Goal: Complete application form

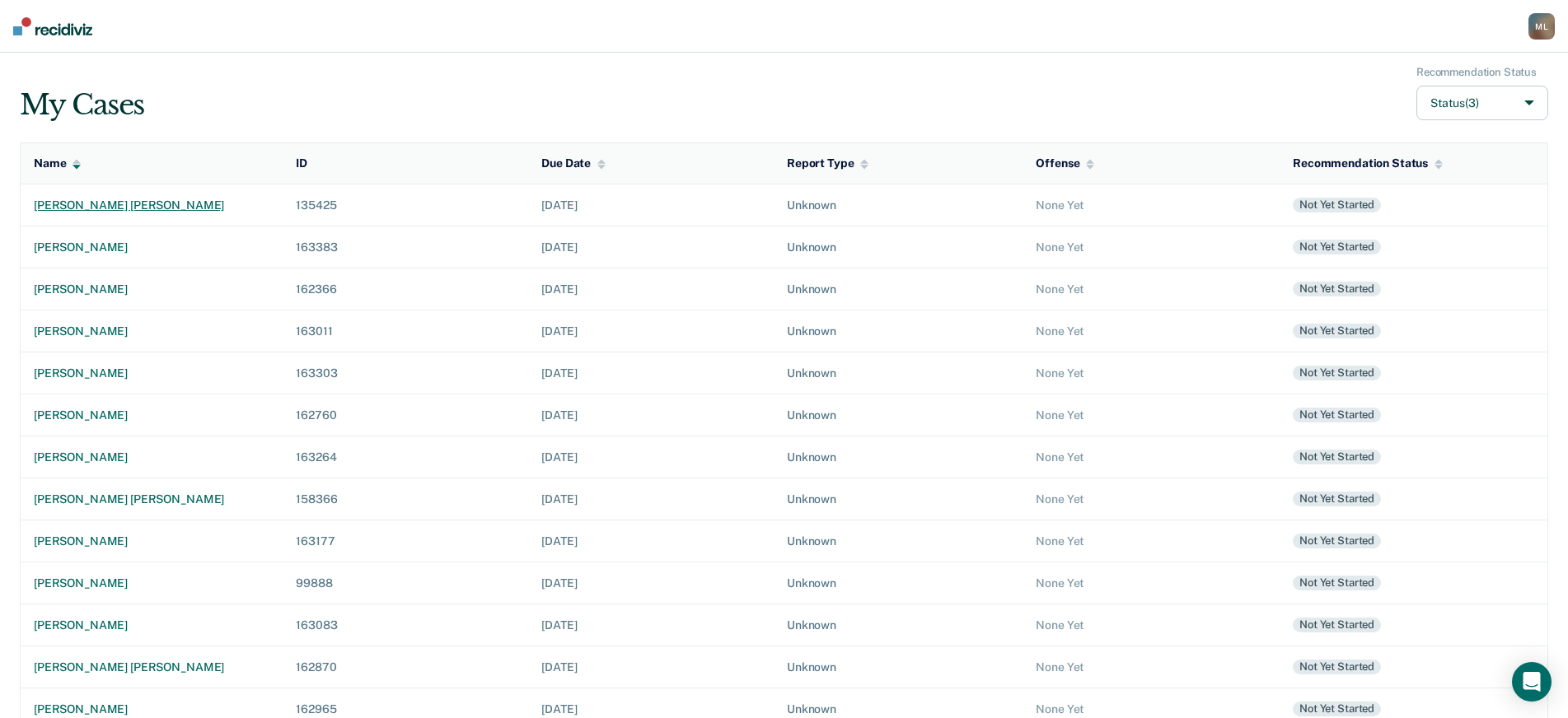
click at [97, 206] on div "[PERSON_NAME] [PERSON_NAME]" at bounding box center [152, 205] width 236 height 14
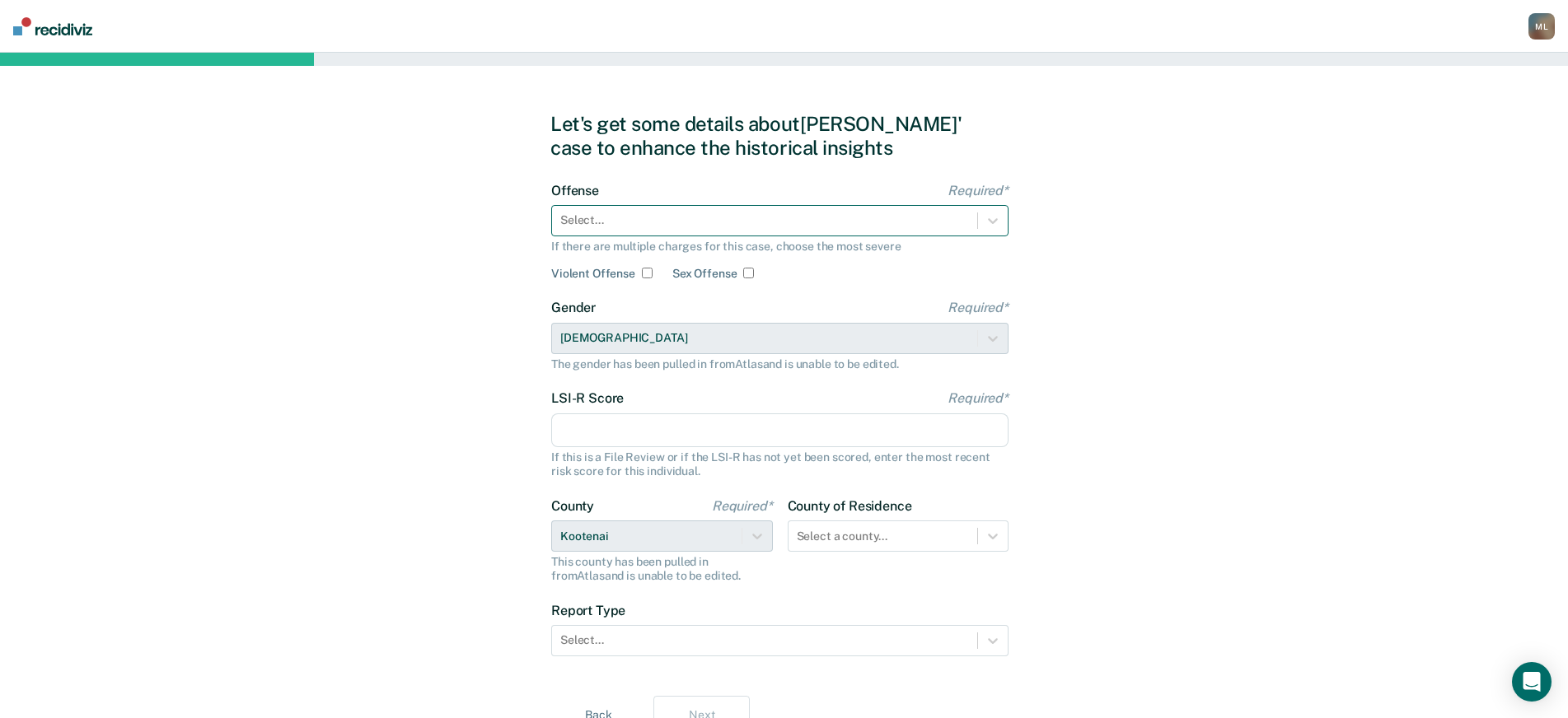
click at [602, 211] on div at bounding box center [765, 220] width 409 height 18
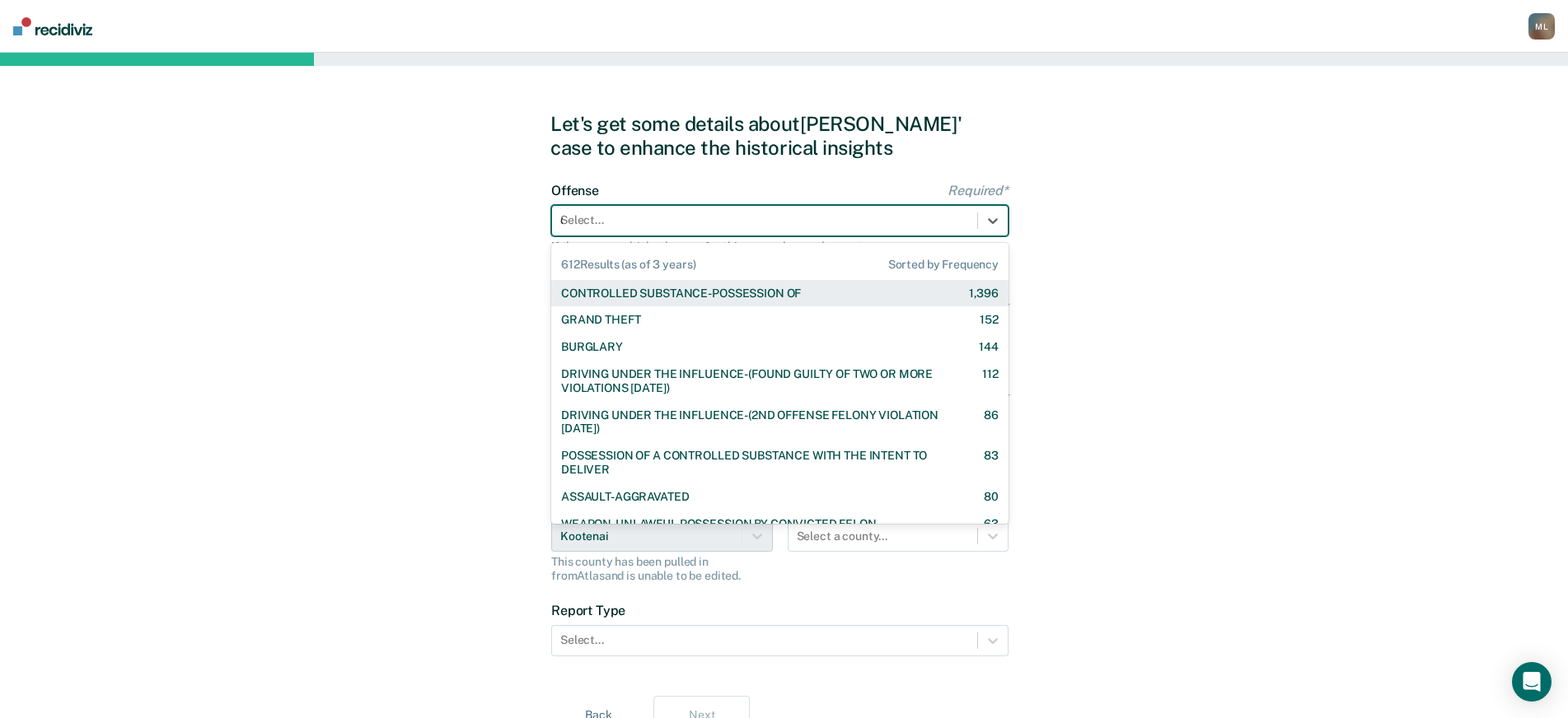
type input "dr"
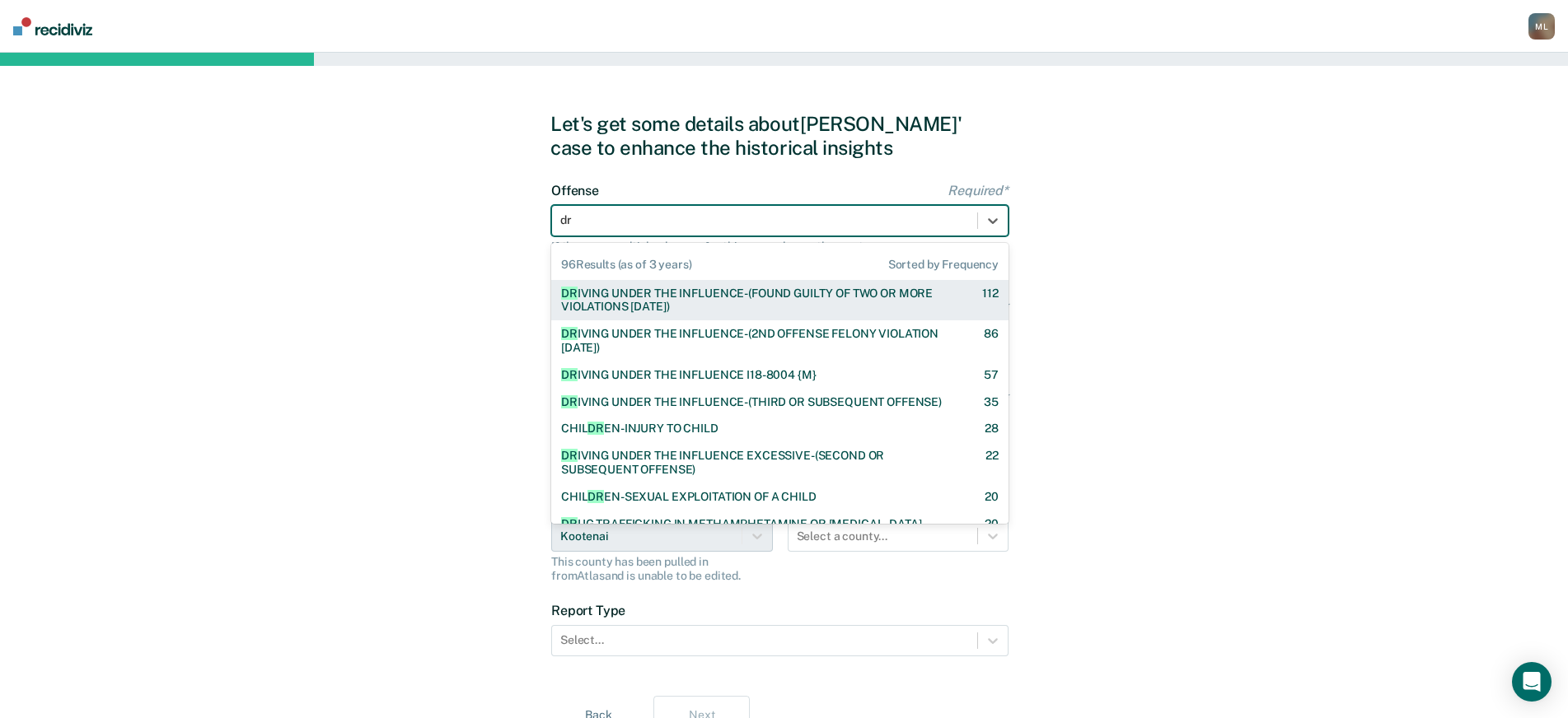
click at [688, 302] on div "DR [PERSON_NAME] UNDER THE INFLUENCE-(FOUND GUILTY OF TWO OR MORE VIOLATIONS [D…" at bounding box center [757, 301] width 392 height 28
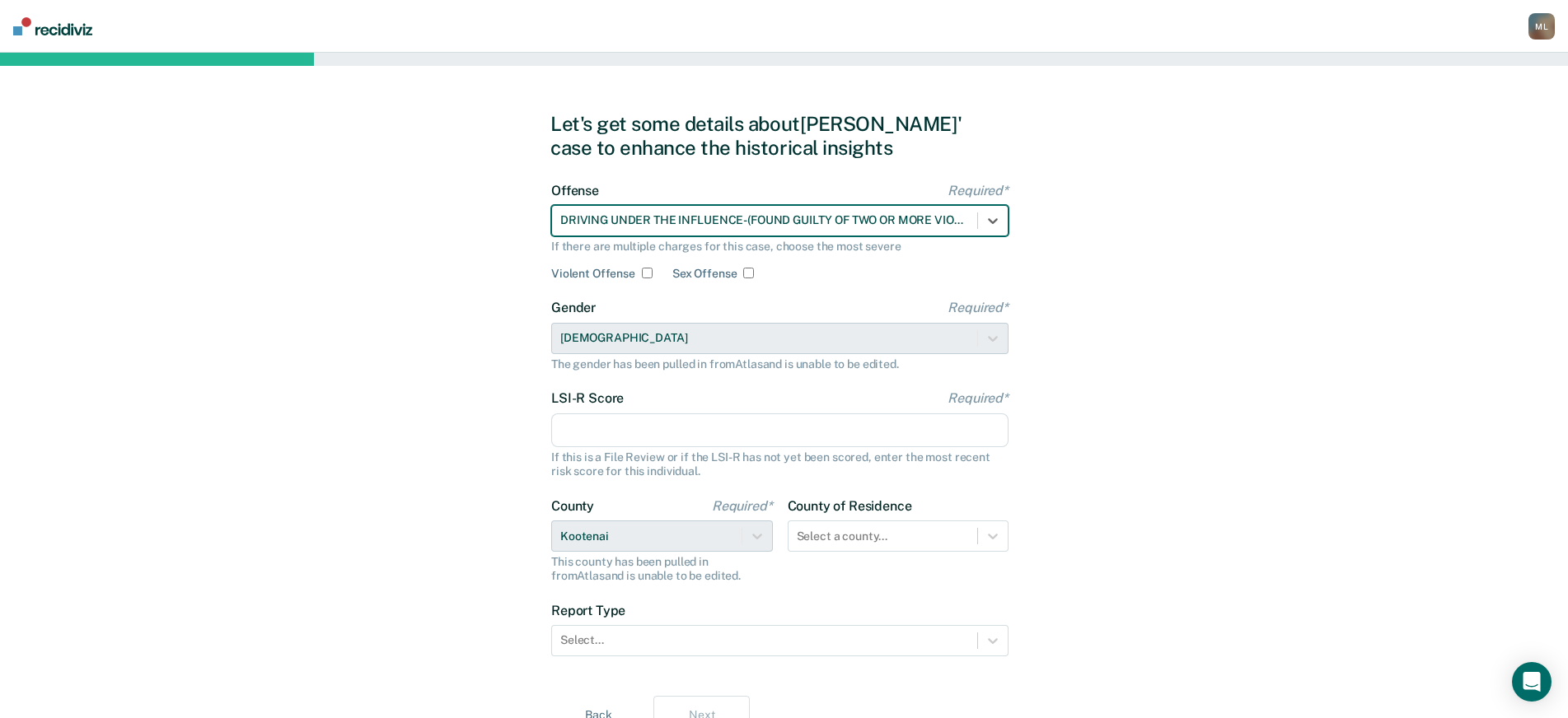
scroll to position [76, 0]
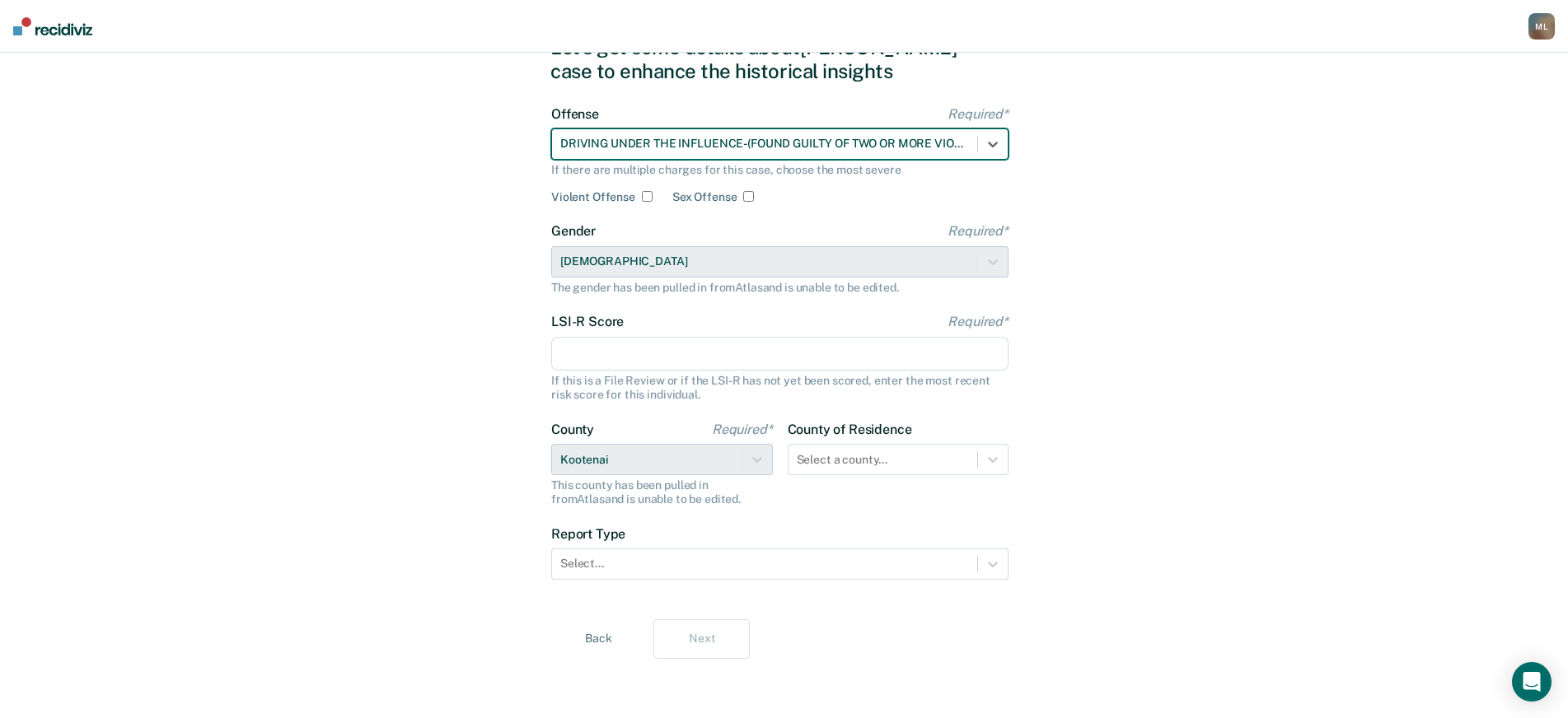
click at [610, 340] on input "LSI-R Score Required*" at bounding box center [779, 353] width 457 height 34
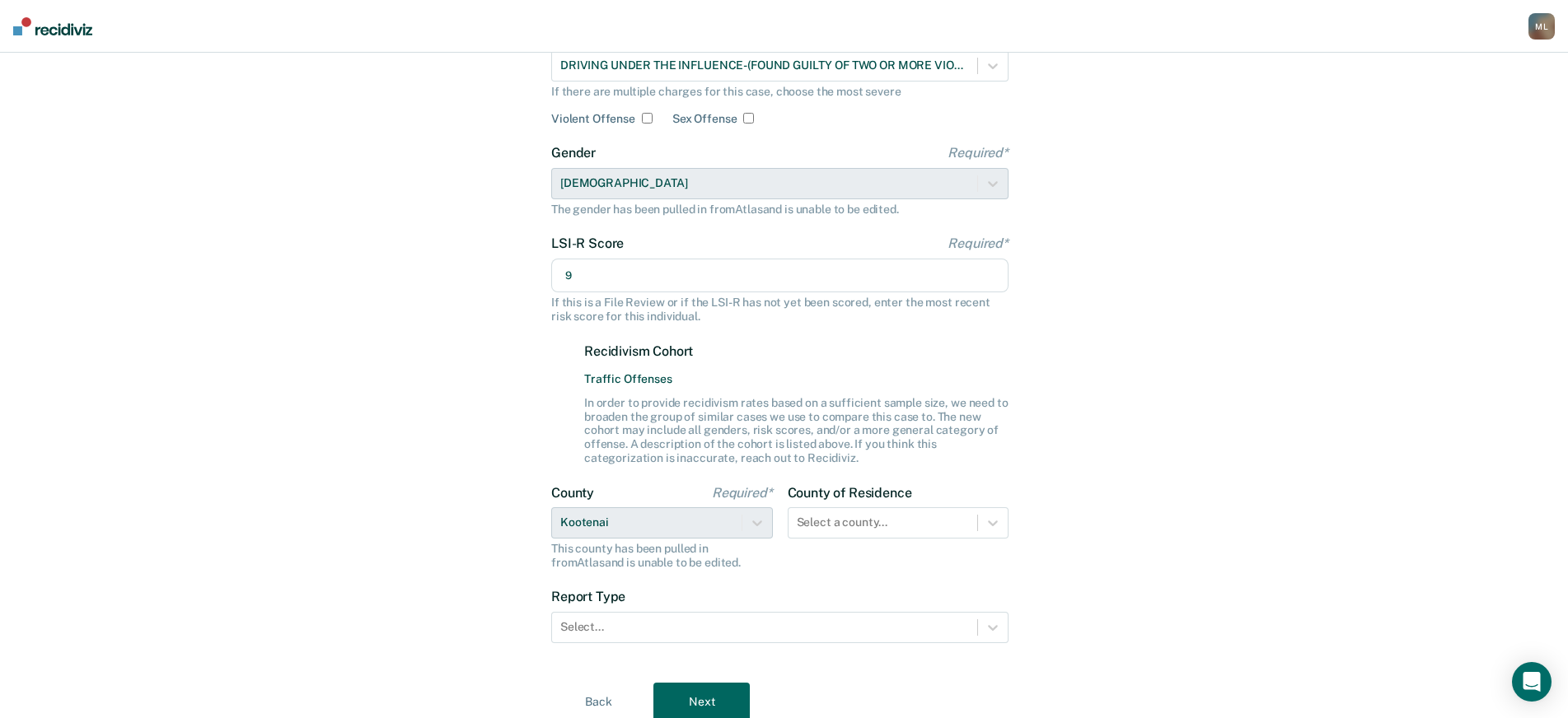
scroll to position [218, 0]
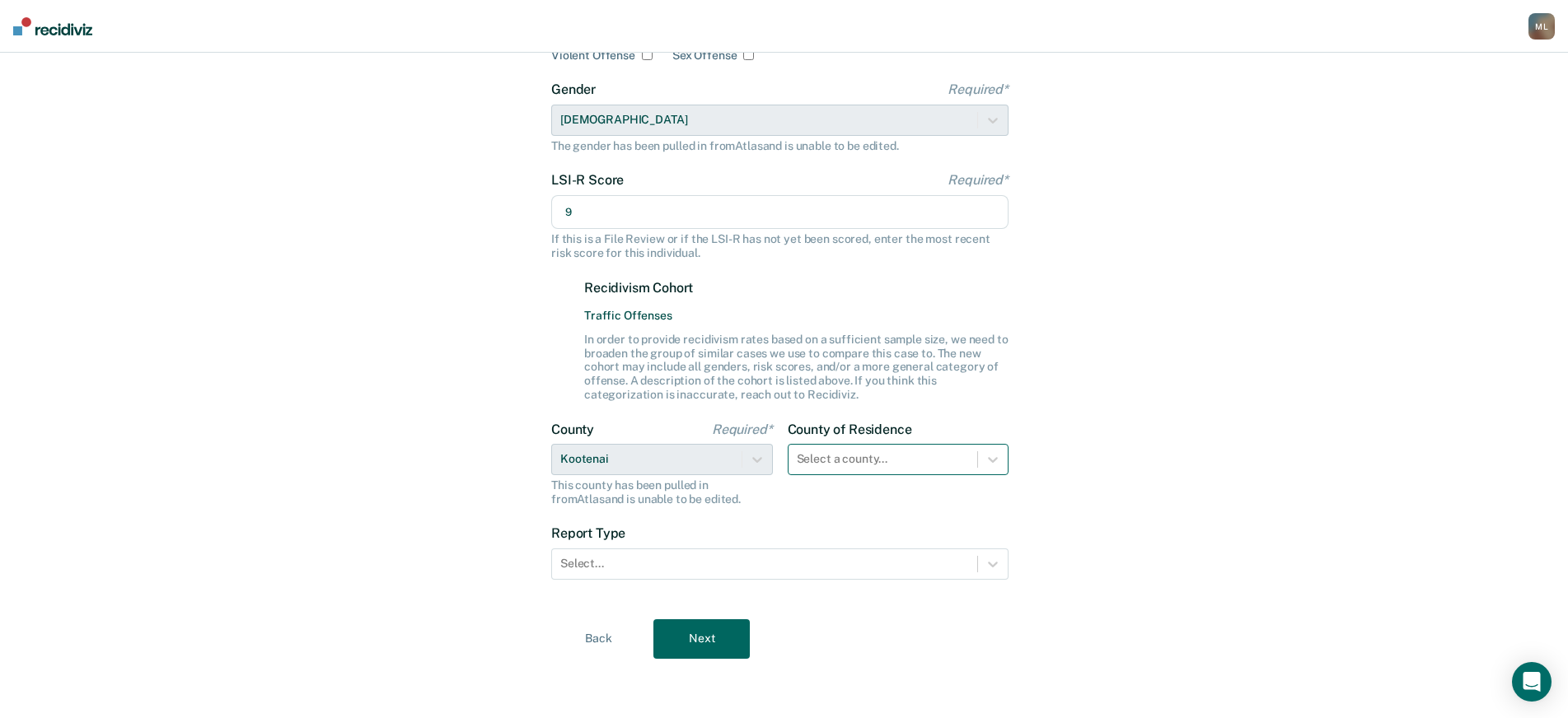
type input "9"
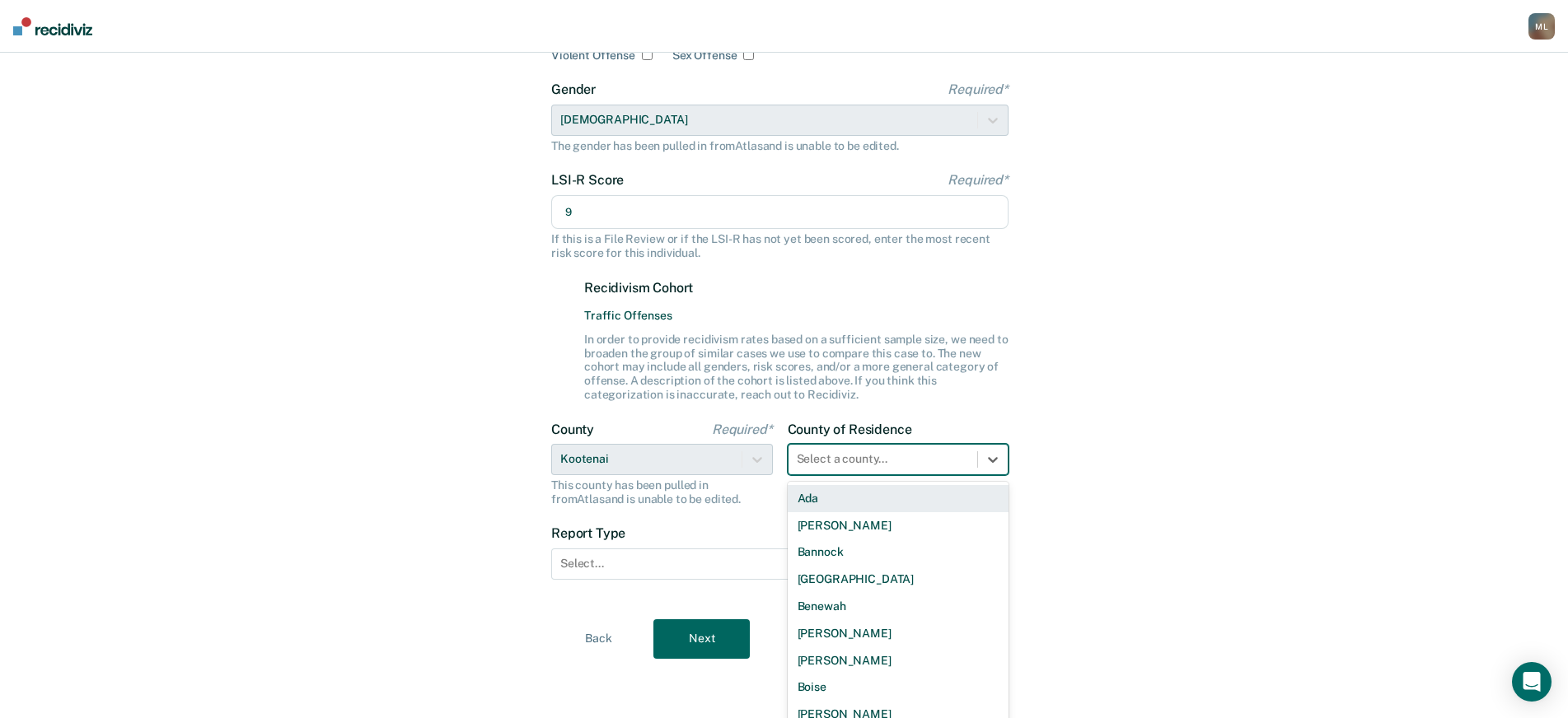
scroll to position [229, 0]
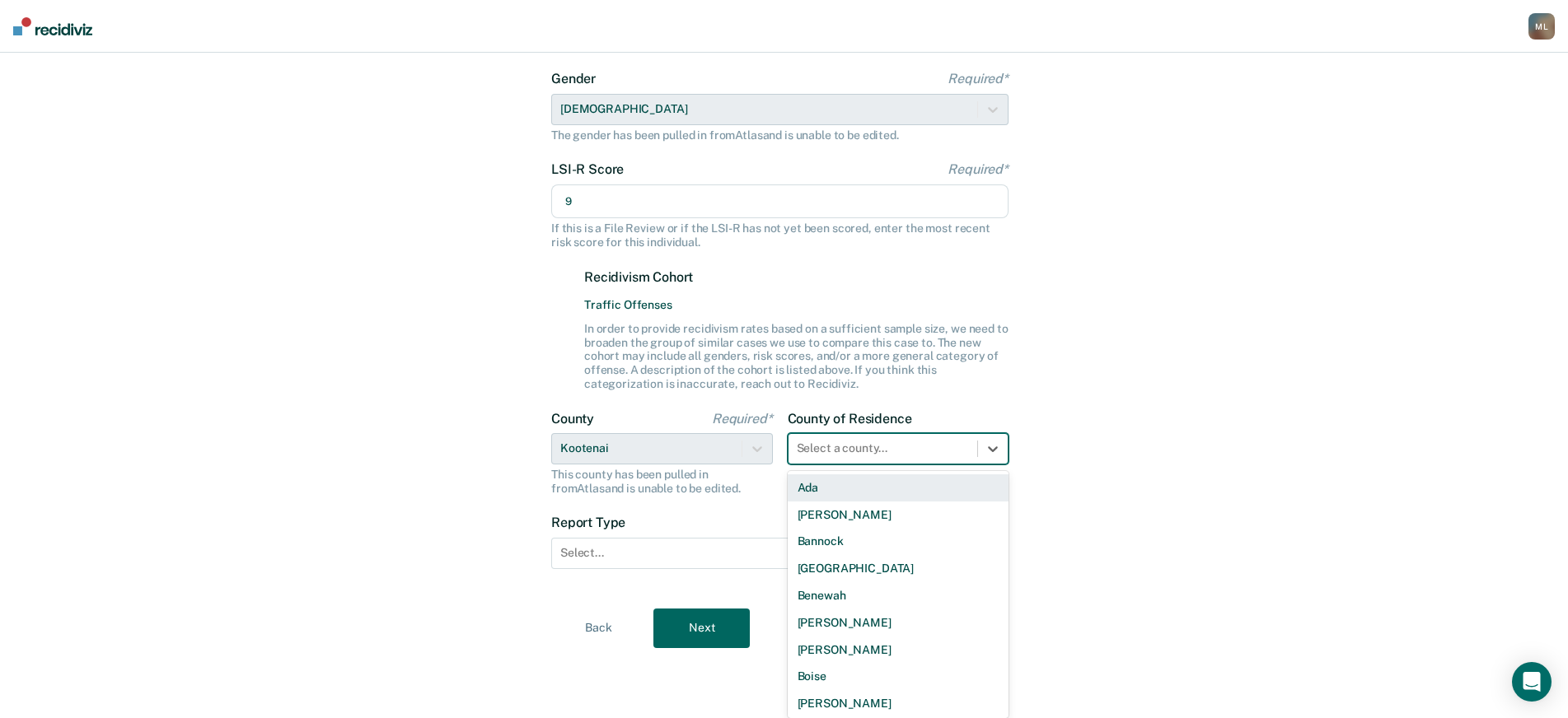
click at [887, 464] on div "Select a county..." at bounding box center [898, 449] width 222 height 32
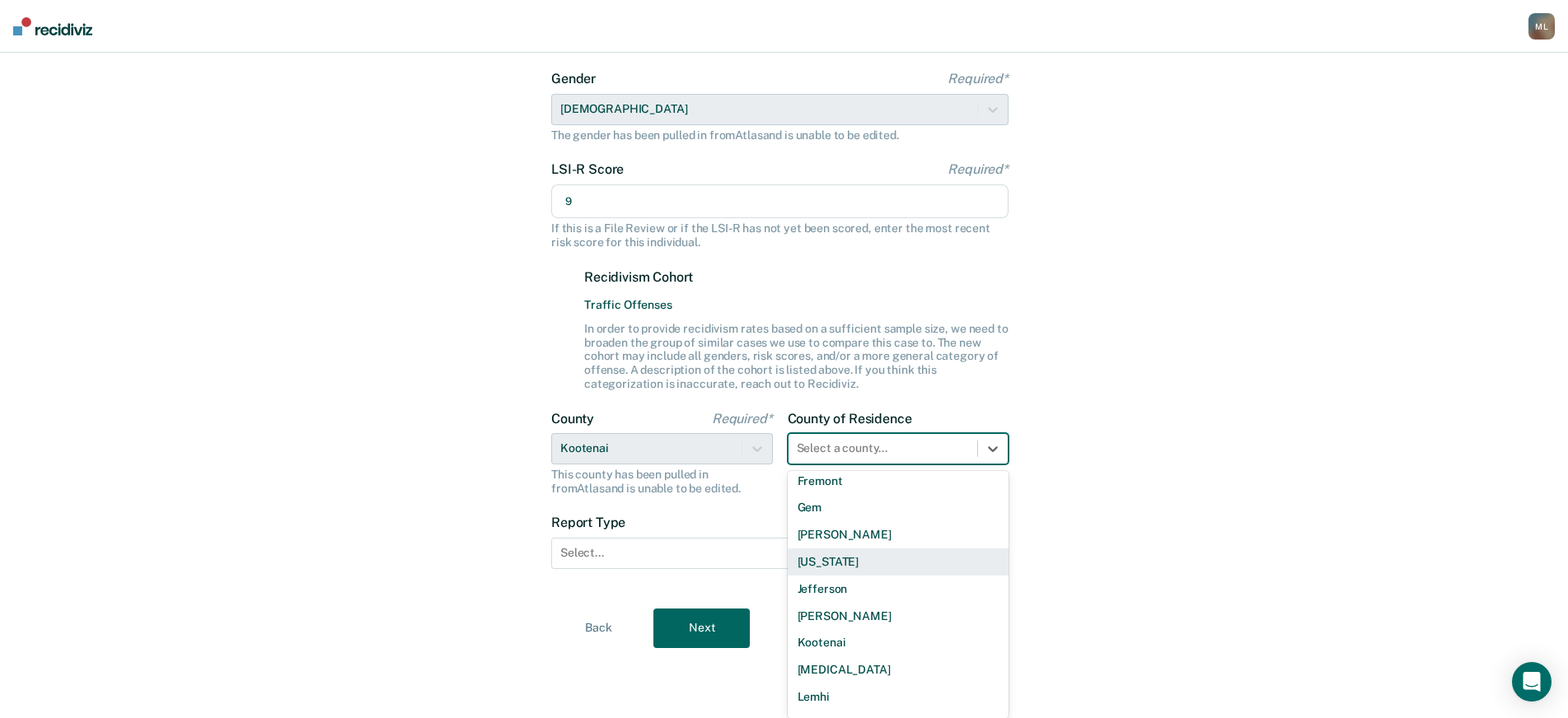
scroll to position [658, 0]
click at [816, 564] on div "Kootenai" at bounding box center [898, 558] width 222 height 27
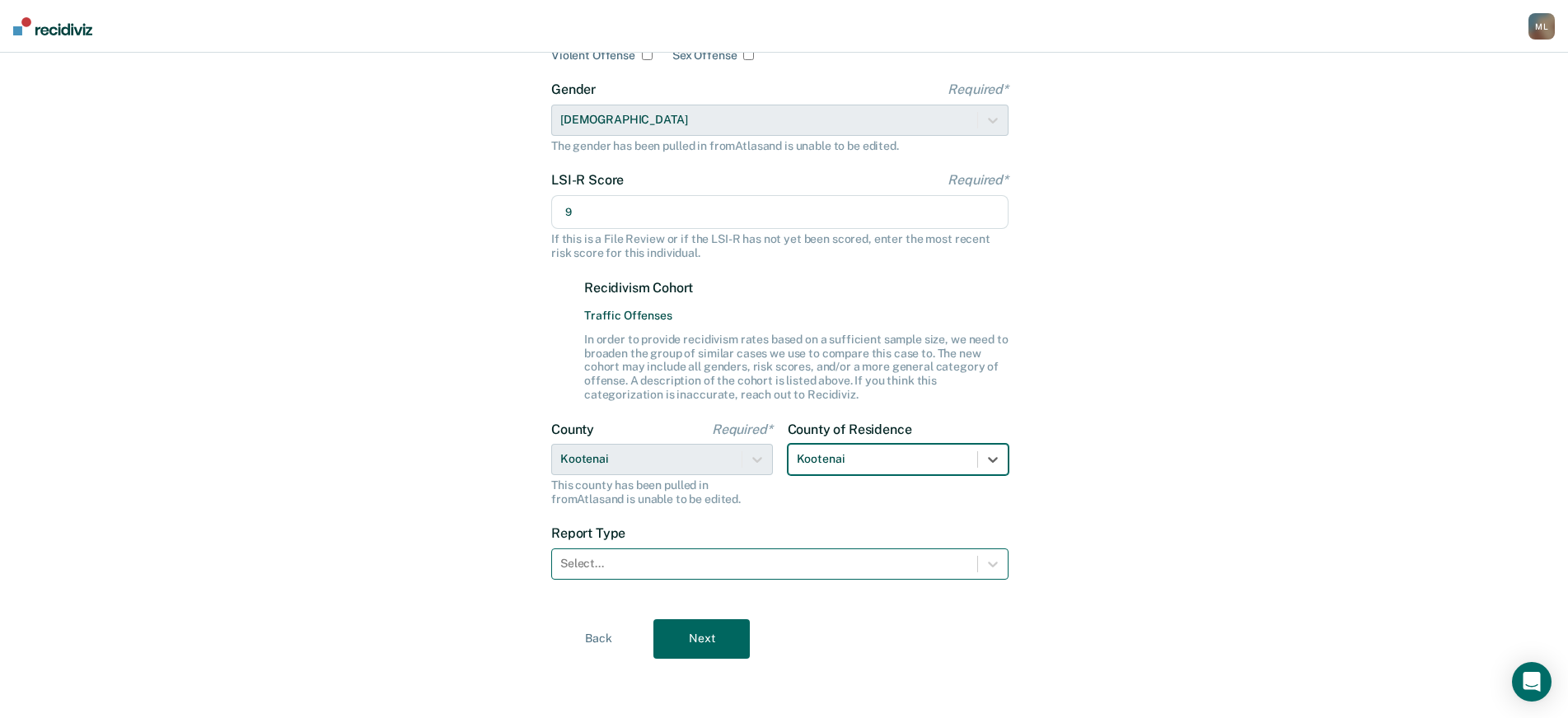
click at [650, 560] on div at bounding box center [765, 564] width 409 height 18
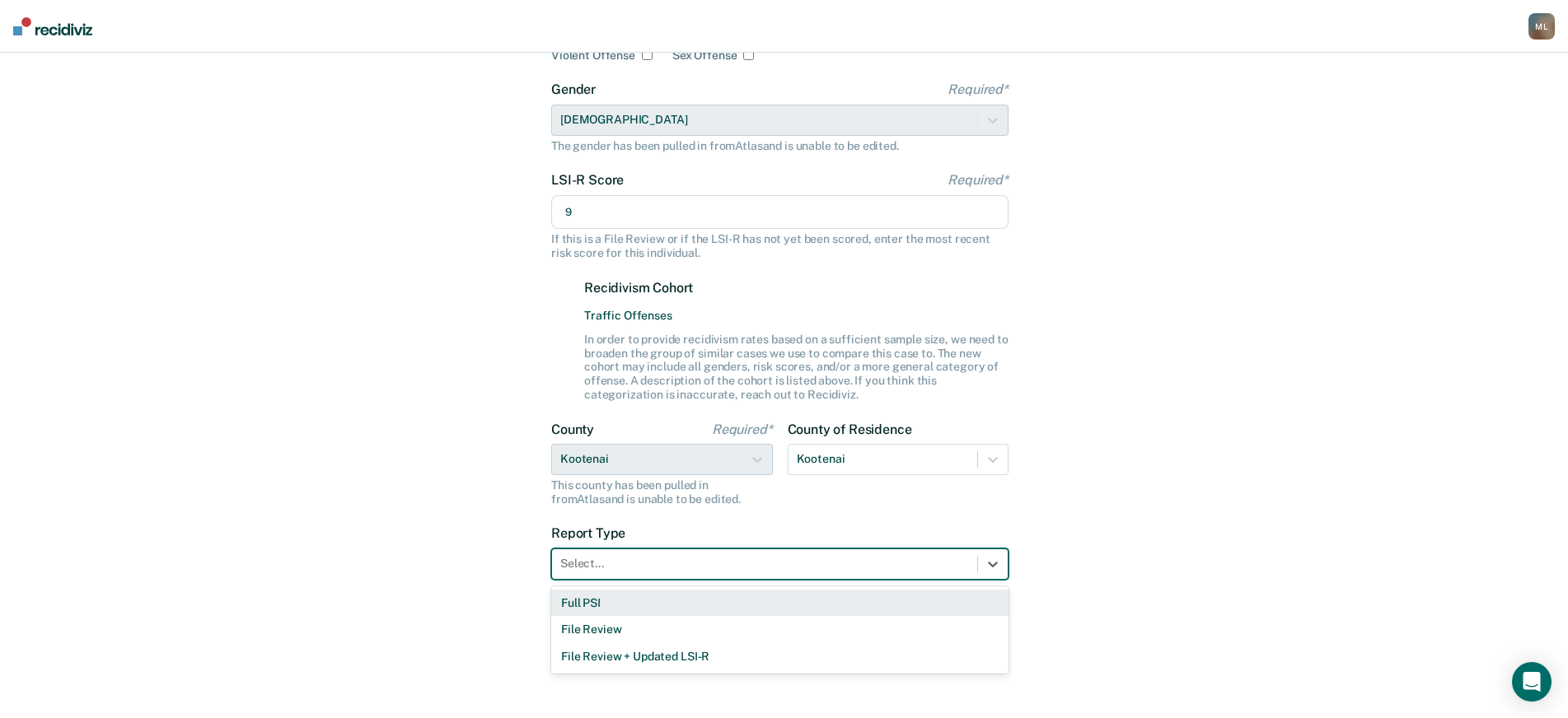
click at [613, 604] on div "Full PSI" at bounding box center [779, 603] width 457 height 27
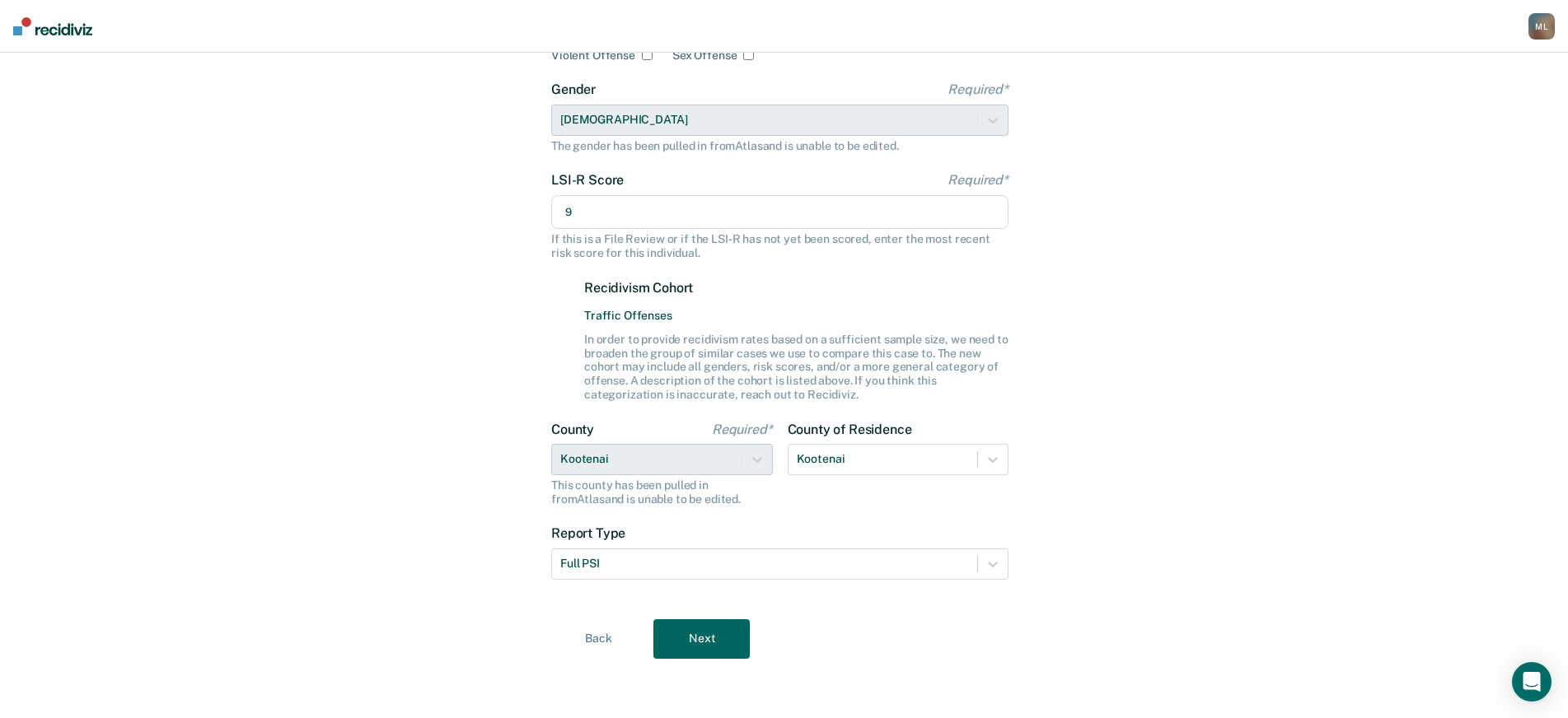
click at [723, 646] on button "Next" at bounding box center [702, 638] width 96 height 39
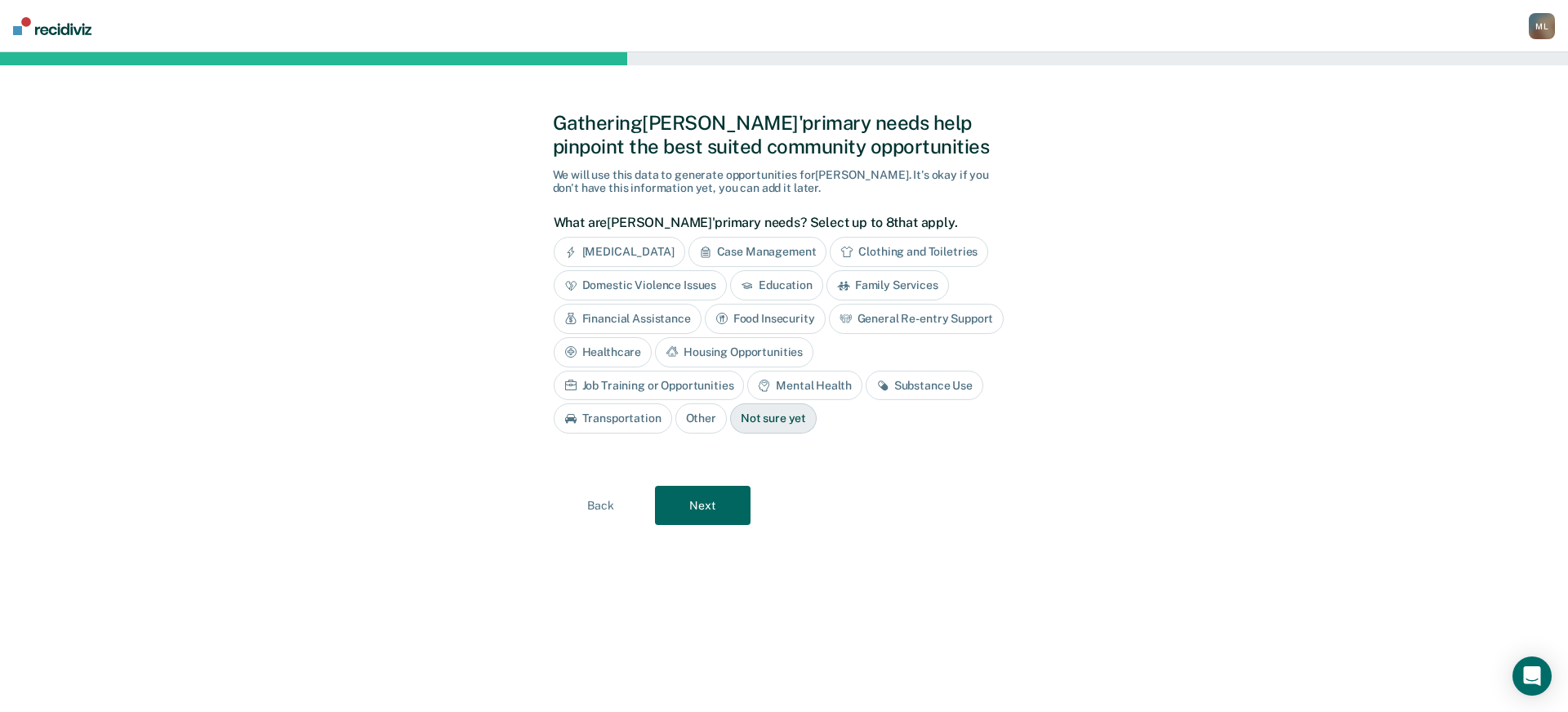
click at [730, 423] on div "Not sure yet" at bounding box center [774, 418] width 87 height 30
click at [685, 504] on button "Next" at bounding box center [702, 505] width 96 height 39
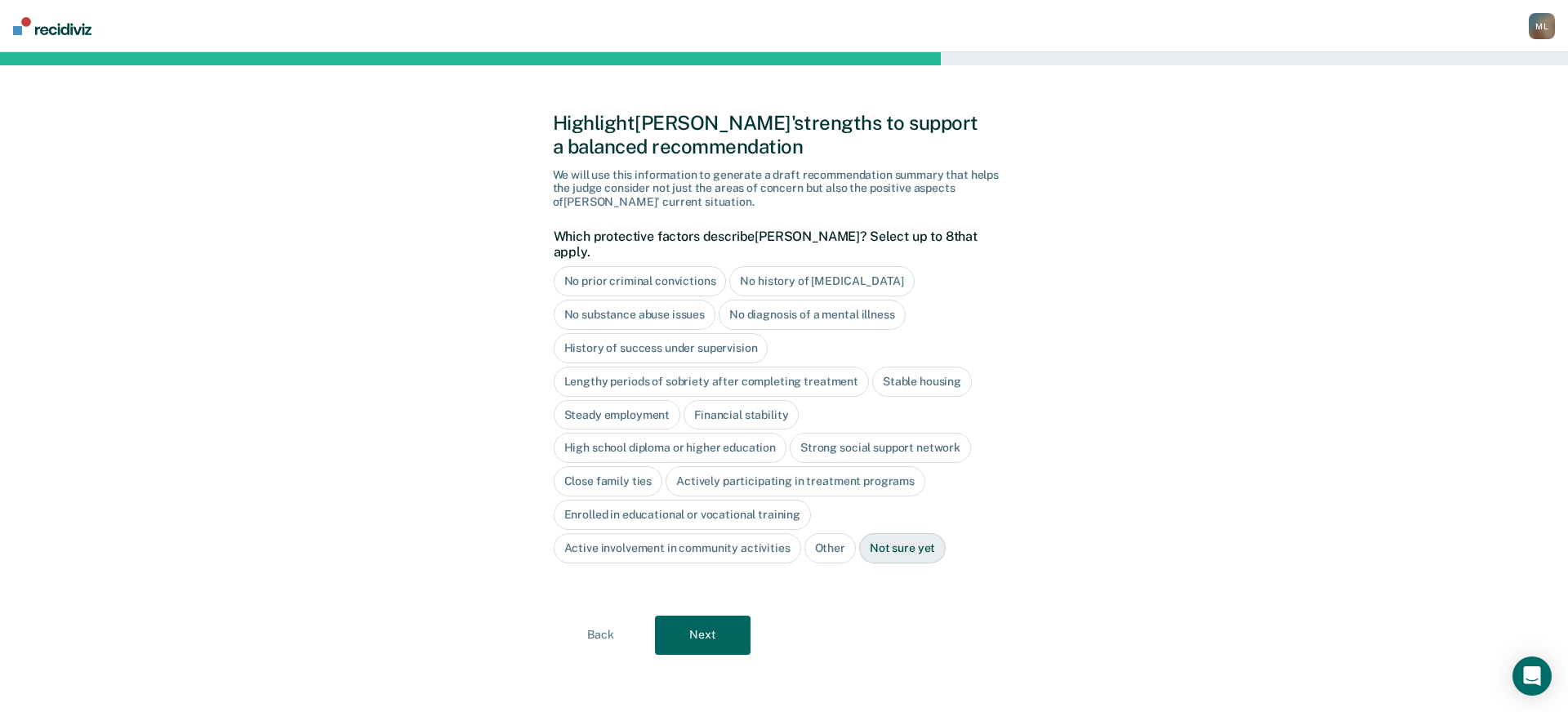
click at [635, 333] on div "History of success under supervision" at bounding box center [661, 348] width 215 height 30
click at [606, 367] on div "Lengthy periods of sobriety after completing treatment" at bounding box center [711, 382] width 316 height 30
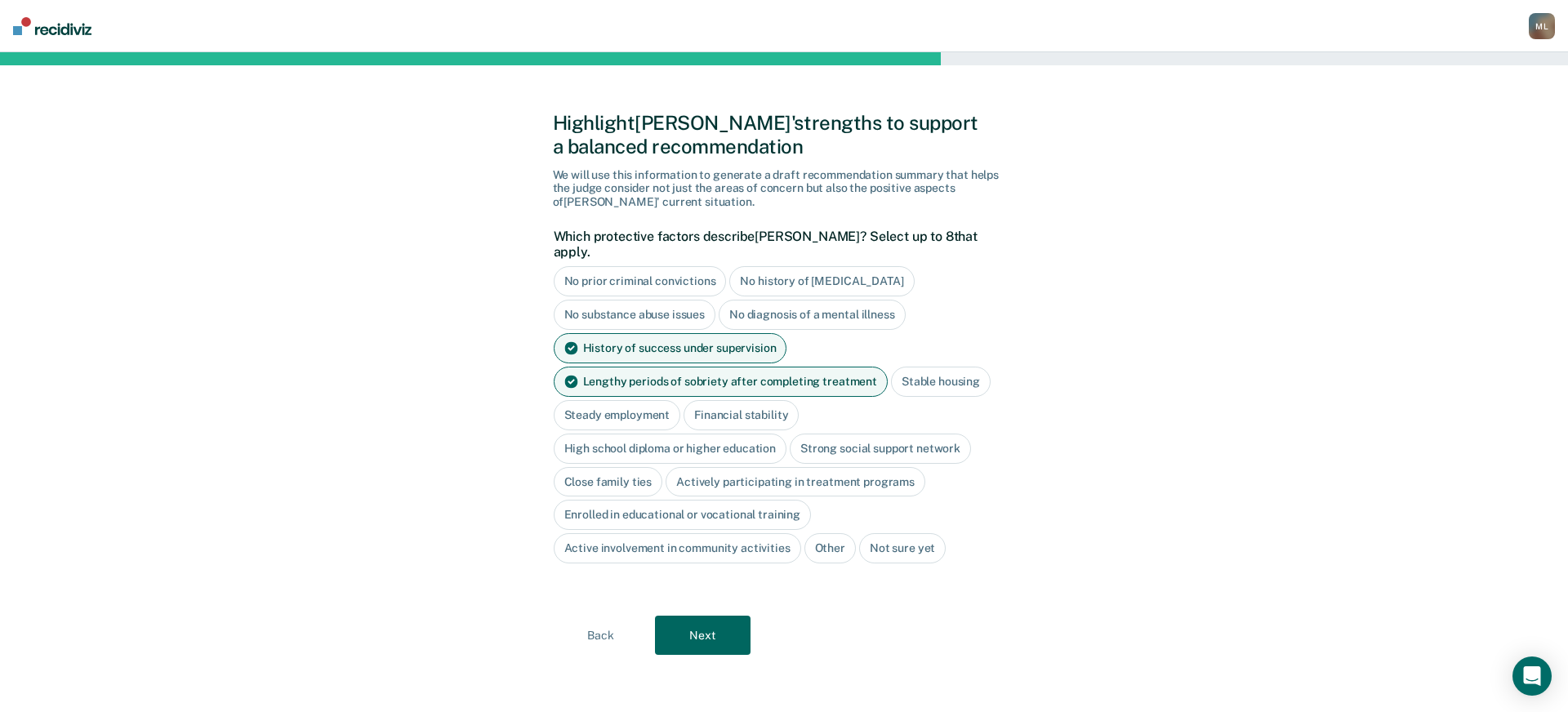
click at [579, 369] on div "Lengthy periods of sobriety after completing treatment" at bounding box center [721, 382] width 334 height 30
click at [902, 370] on div "Stable housing" at bounding box center [921, 382] width 100 height 30
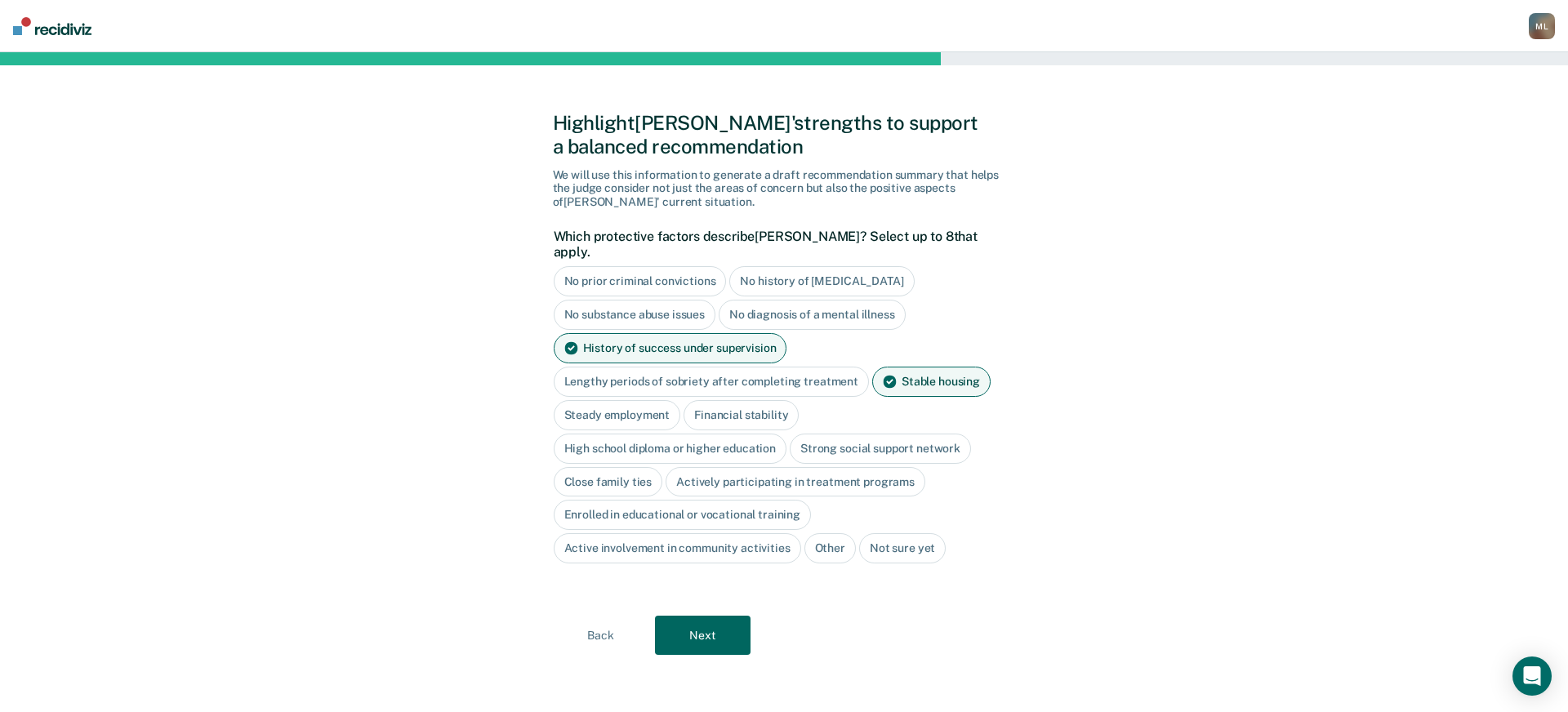
click at [607, 434] on div "High school diploma or higher education" at bounding box center [670, 449] width 234 height 30
click at [888, 435] on div "Strong social support network" at bounding box center [899, 449] width 182 height 30
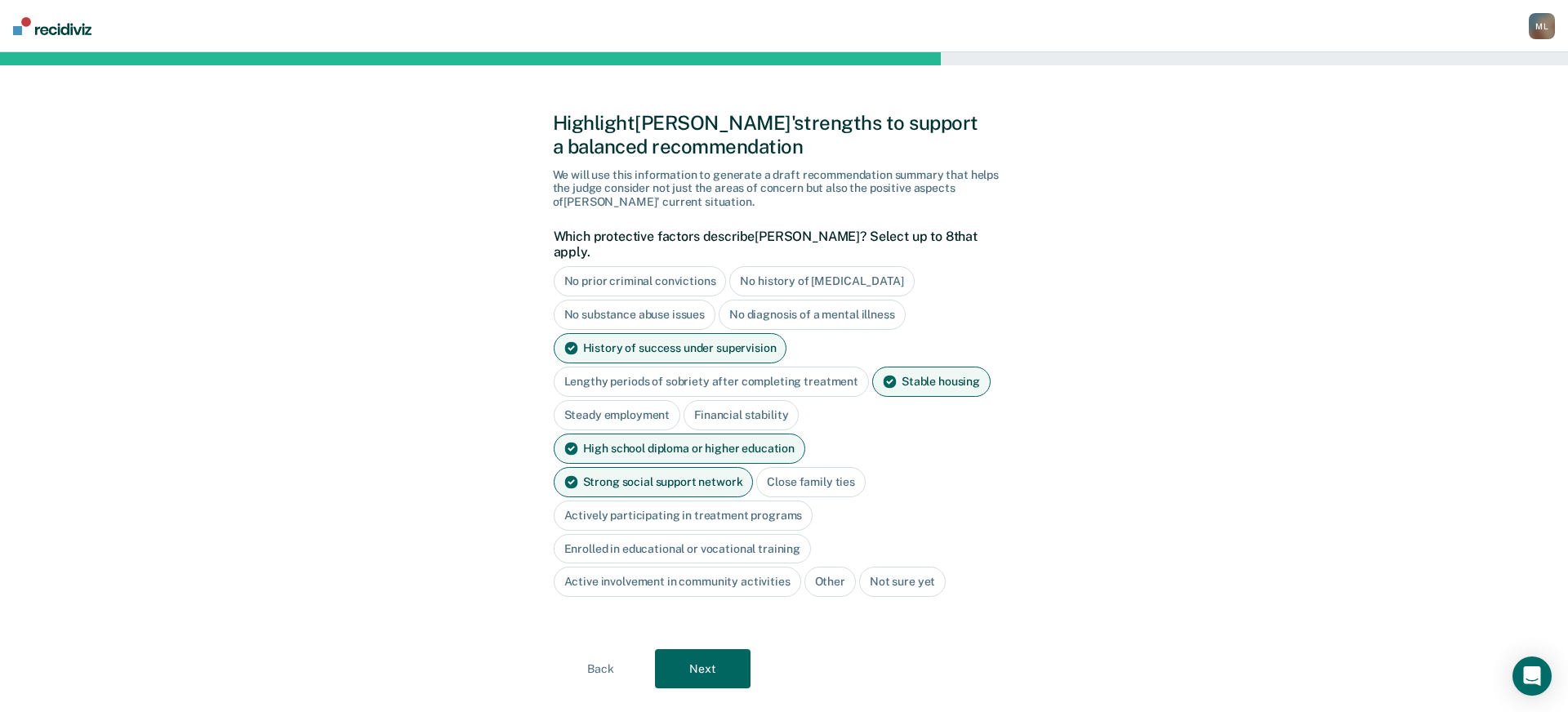
click at [709, 501] on div "Actively participating in treatment programs" at bounding box center [683, 516] width 260 height 30
click at [703, 649] on button "Next" at bounding box center [702, 669] width 96 height 39
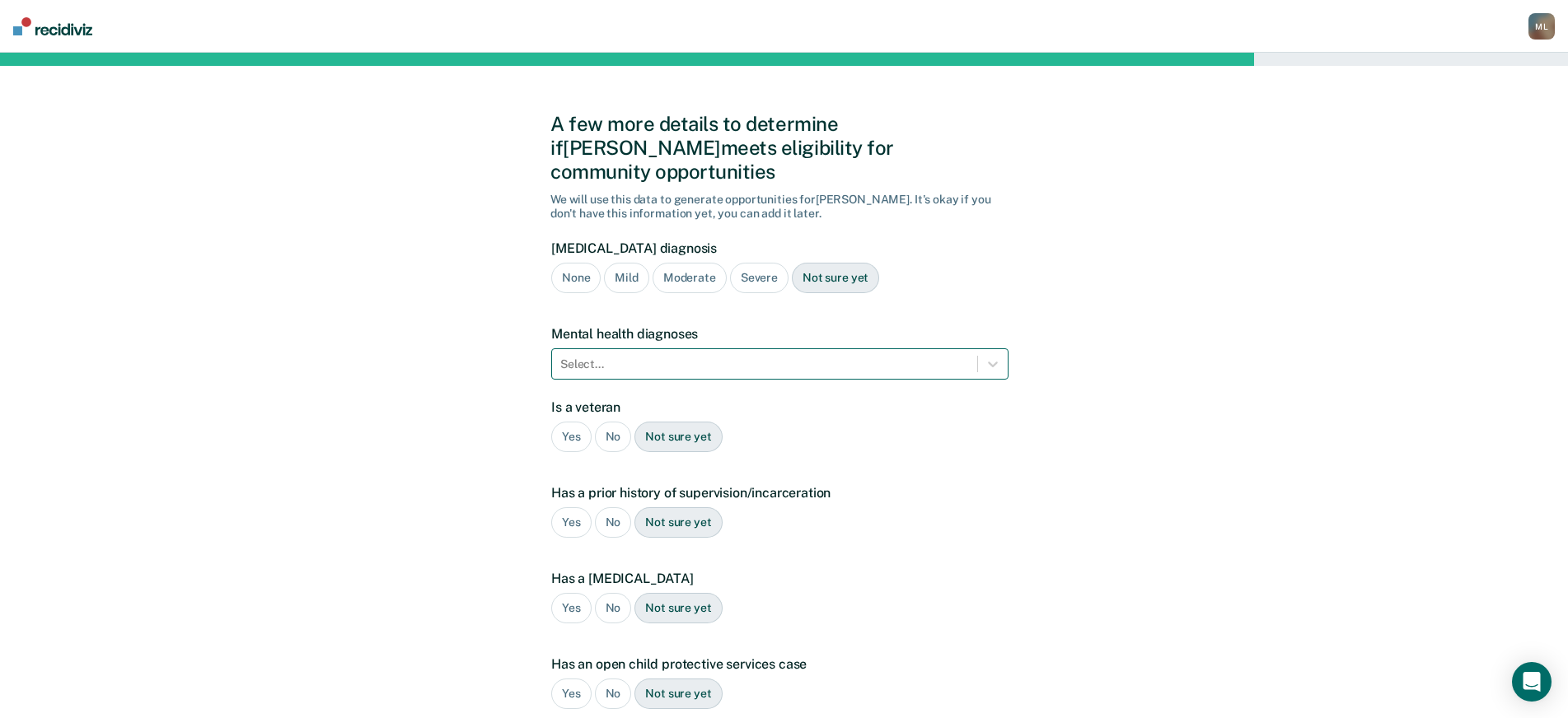
drag, startPoint x: 865, startPoint y: 337, endPoint x: 830, endPoint y: 345, distance: 35.9
click at [864, 356] on div at bounding box center [765, 365] width 409 height 18
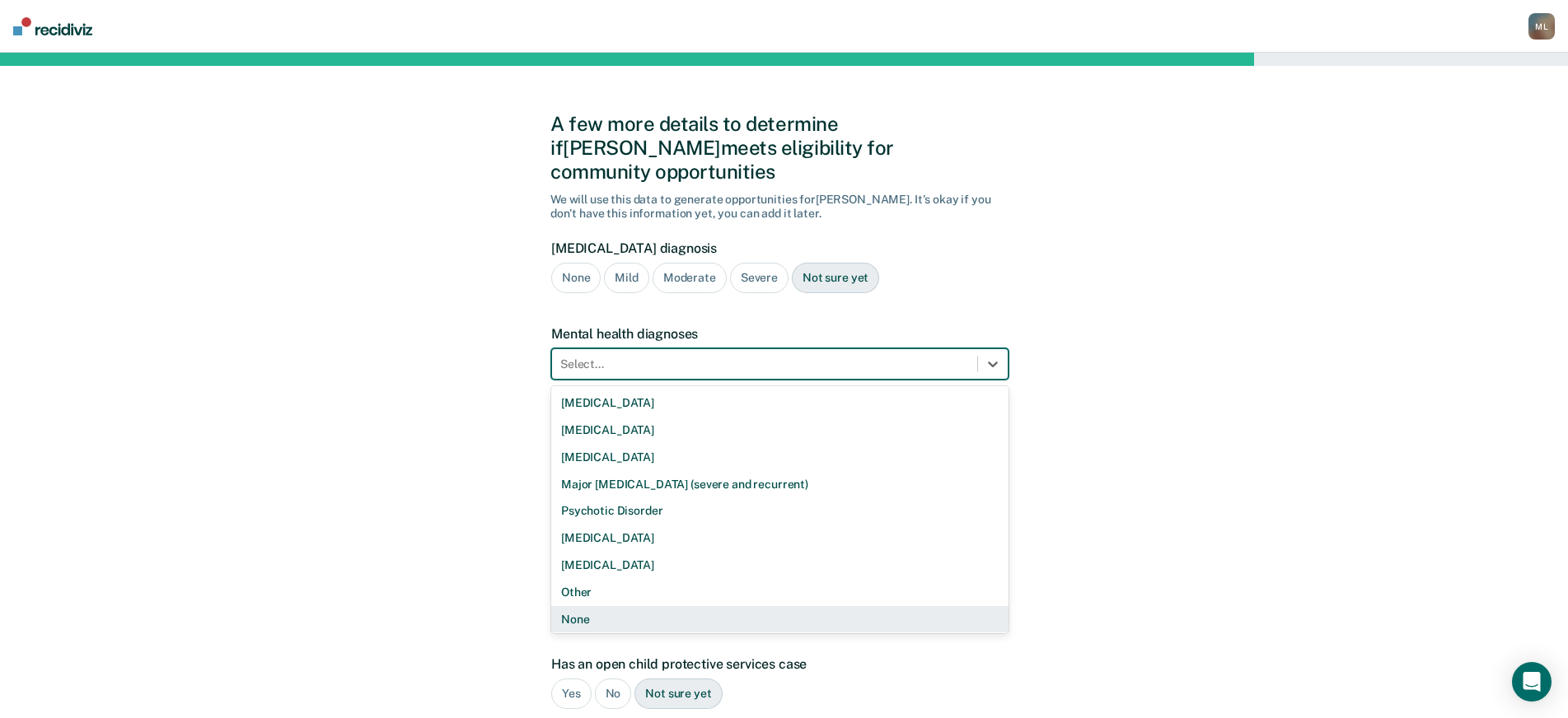
click at [629, 606] on div "None" at bounding box center [779, 619] width 457 height 27
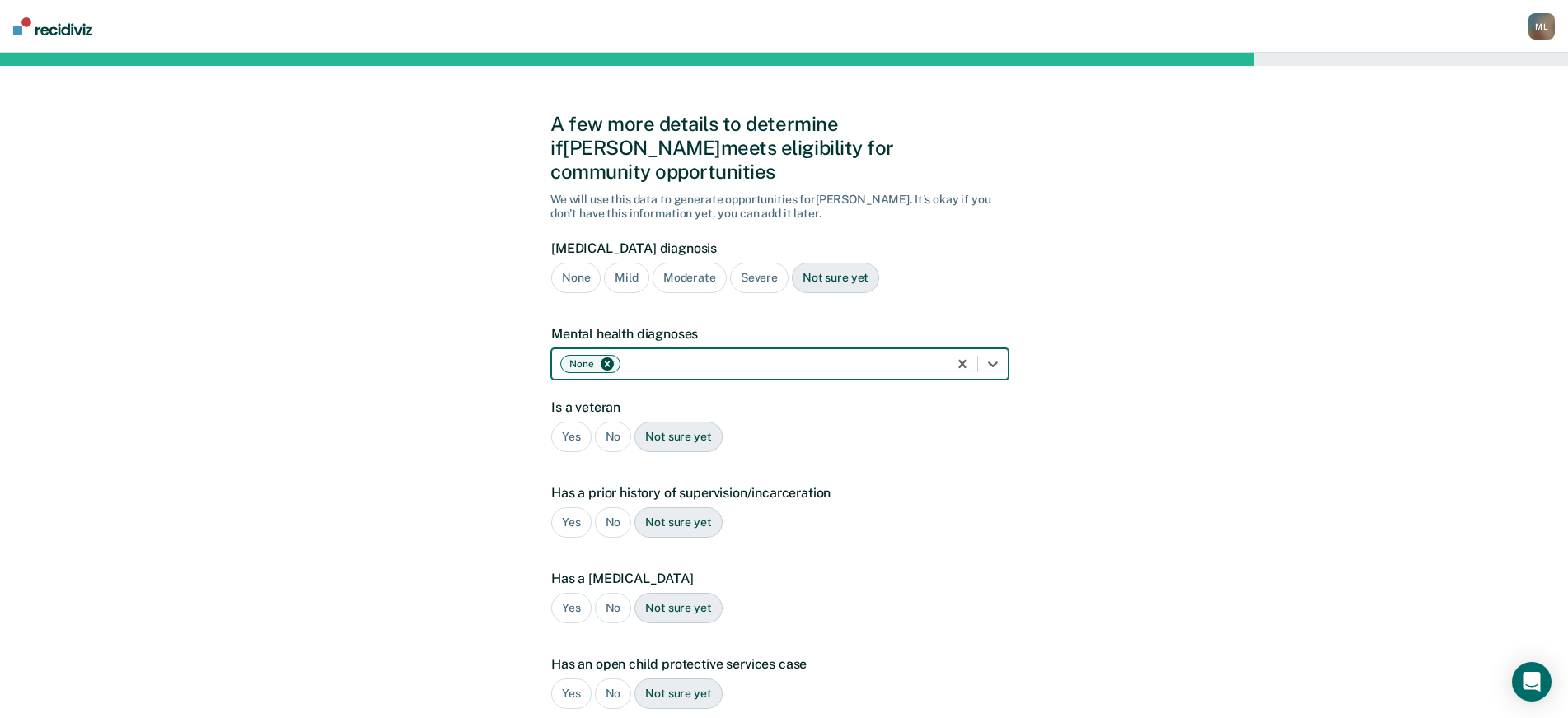
click at [604, 422] on div "No" at bounding box center [613, 437] width 37 height 31
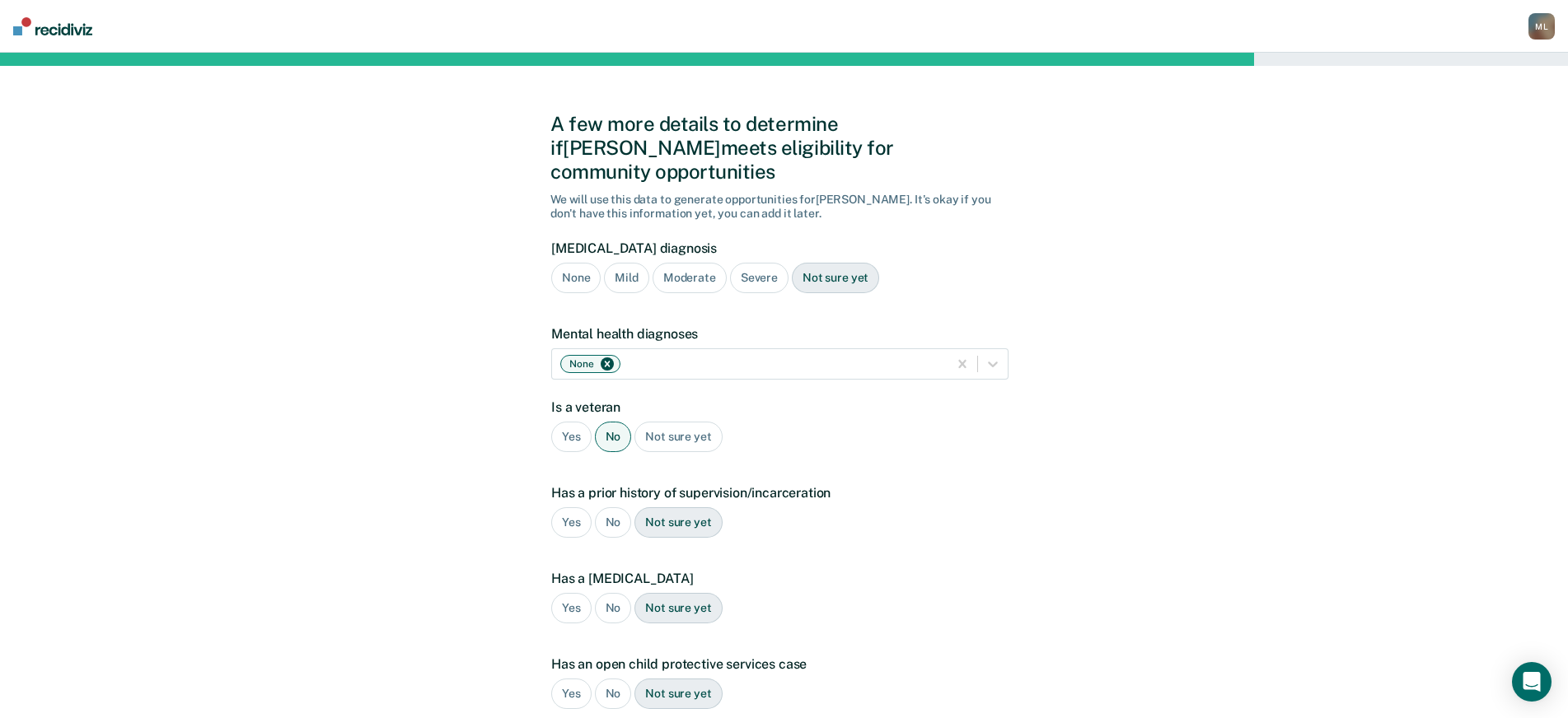
click at [564, 508] on div "Yes" at bounding box center [571, 523] width 40 height 31
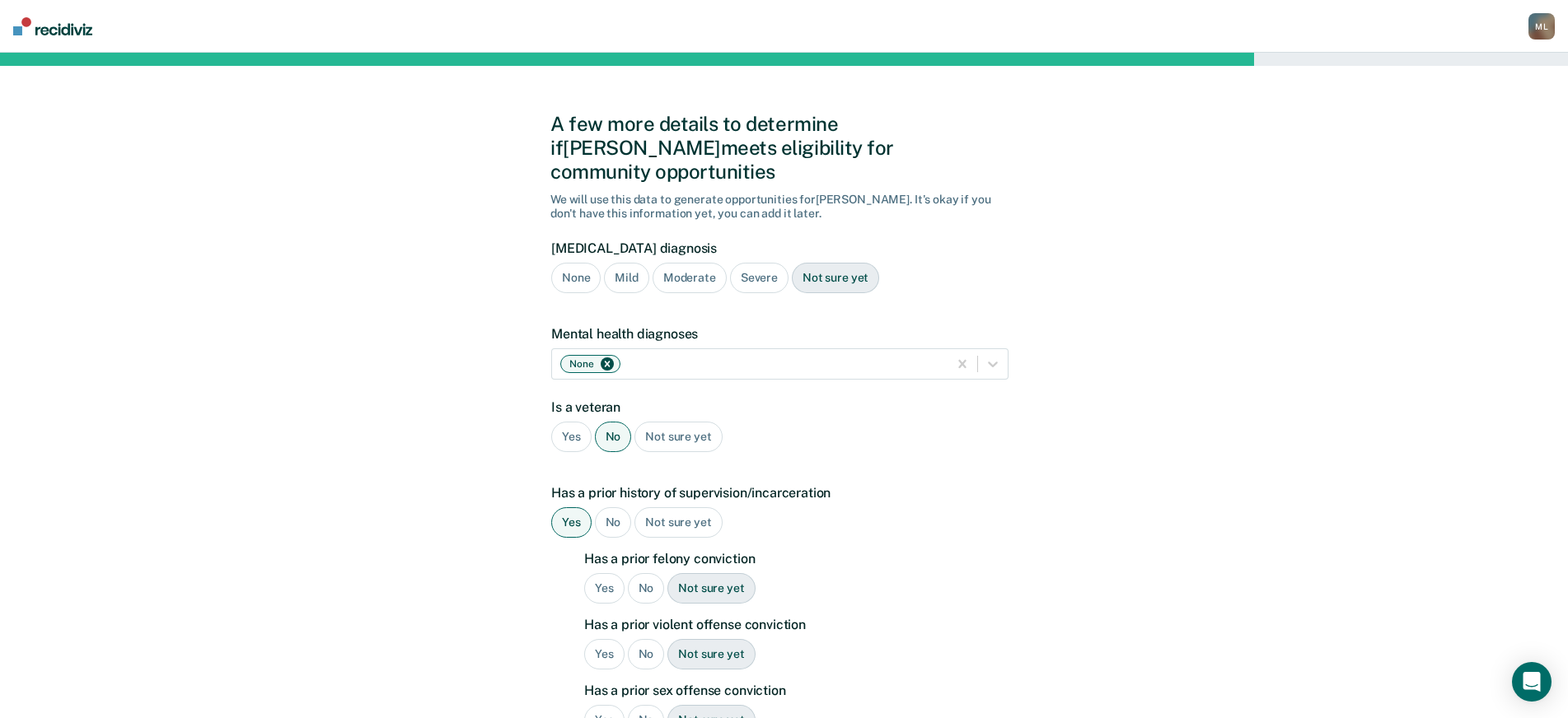
click at [609, 573] on div "Yes" at bounding box center [604, 588] width 40 height 31
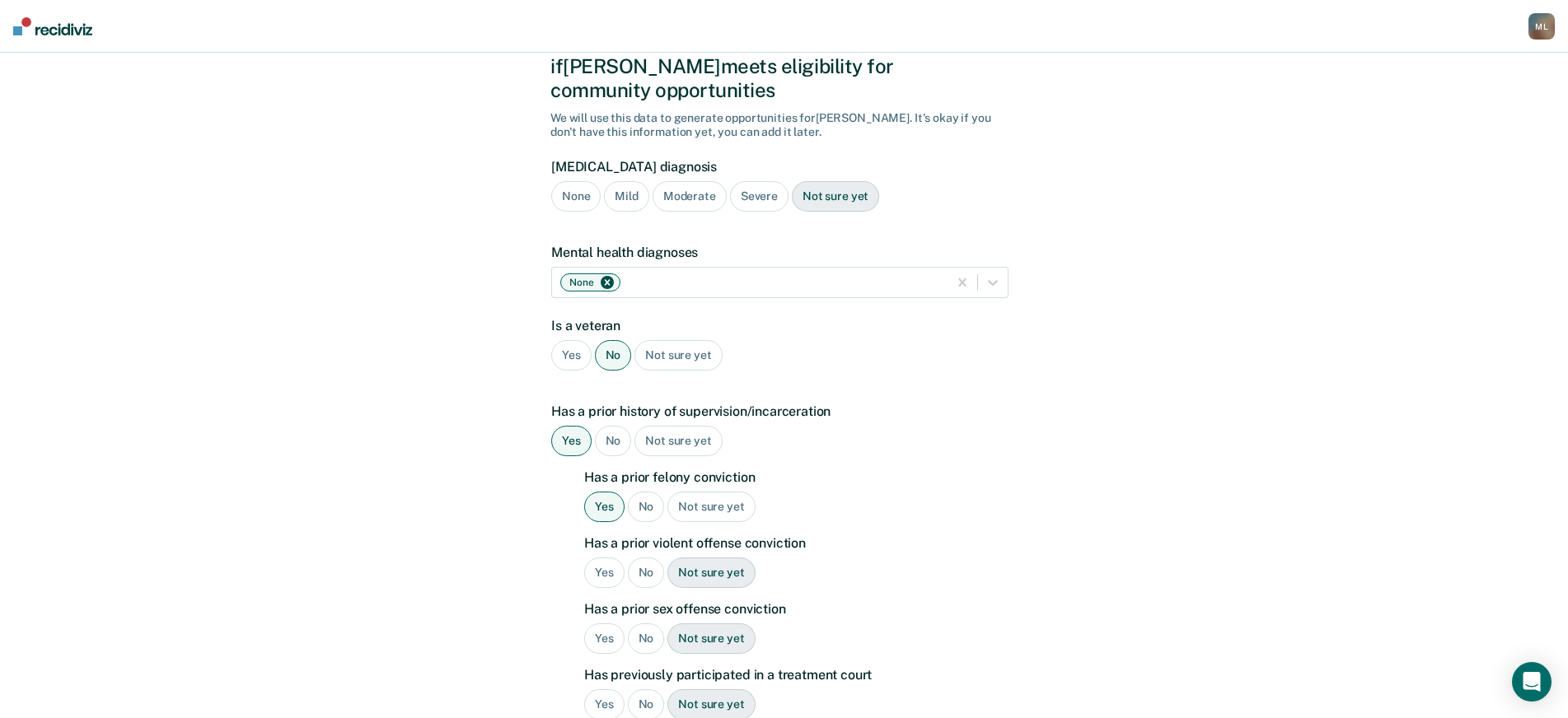
scroll to position [165, 0]
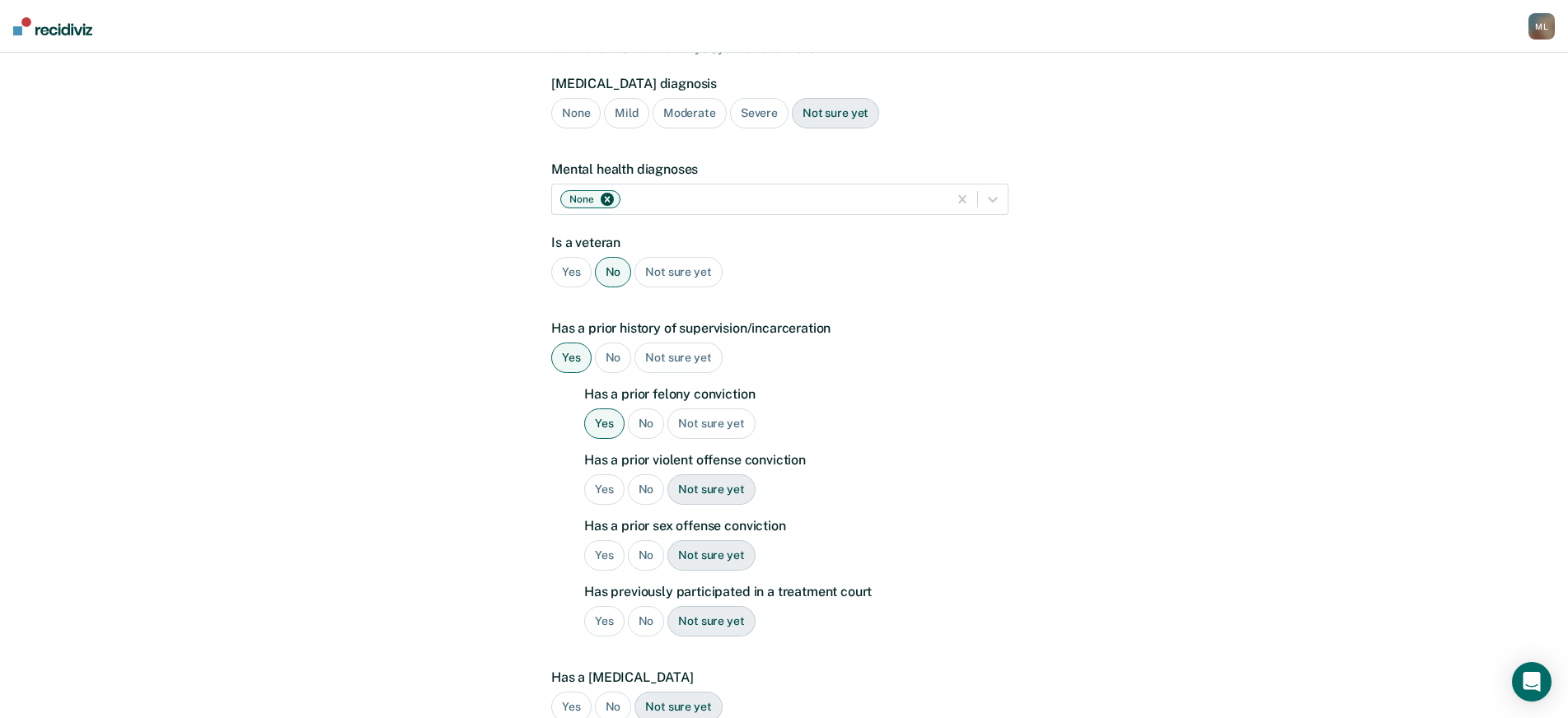
click at [635, 474] on div "No" at bounding box center [646, 489] width 37 height 31
click at [647, 540] on div "No" at bounding box center [646, 555] width 37 height 31
click at [644, 606] on div "No" at bounding box center [646, 621] width 37 height 31
click at [603, 692] on div "No" at bounding box center [613, 707] width 37 height 31
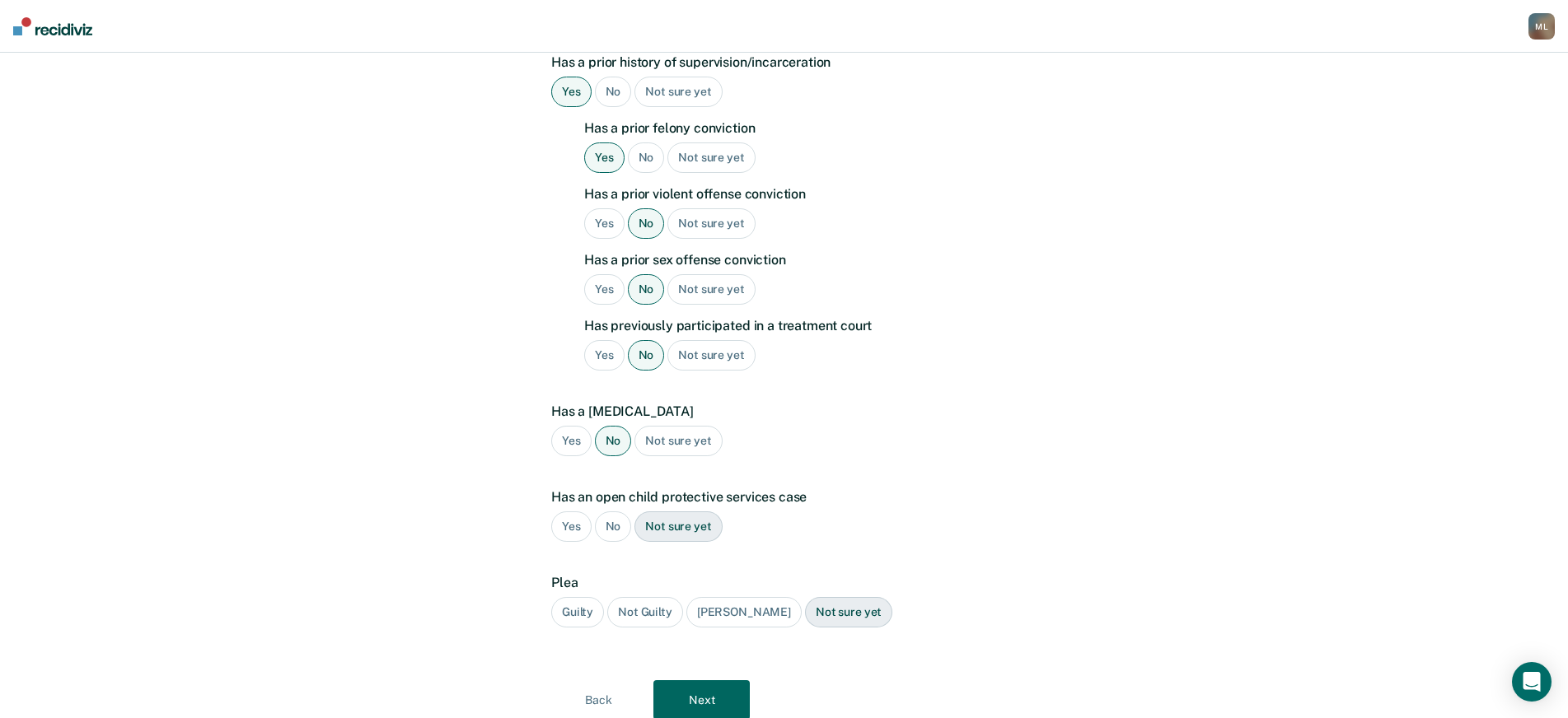
scroll to position [468, 0]
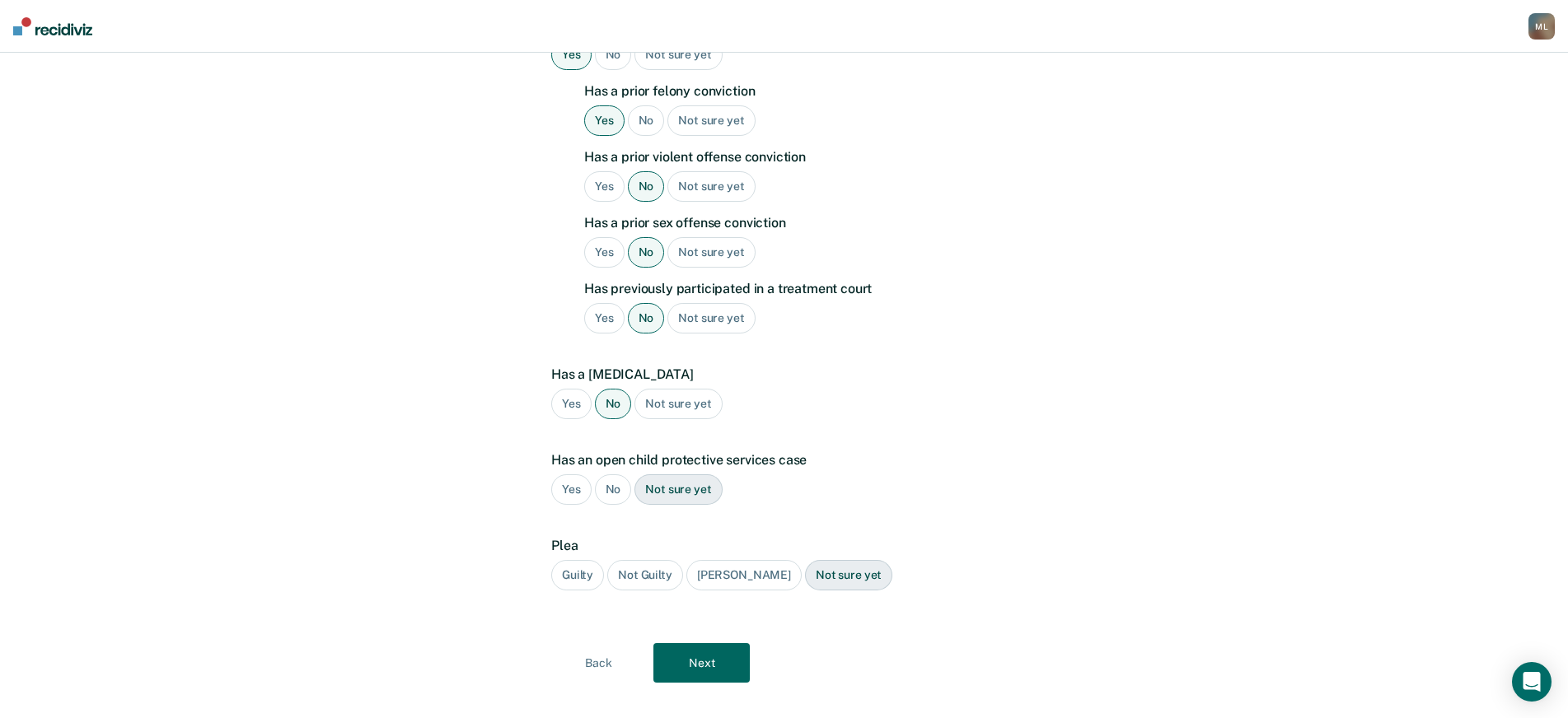
click at [615, 474] on div "No" at bounding box center [613, 489] width 37 height 31
click at [577, 560] on div "Guilty" at bounding box center [577, 575] width 53 height 31
click at [713, 645] on button "Next" at bounding box center [702, 663] width 96 height 39
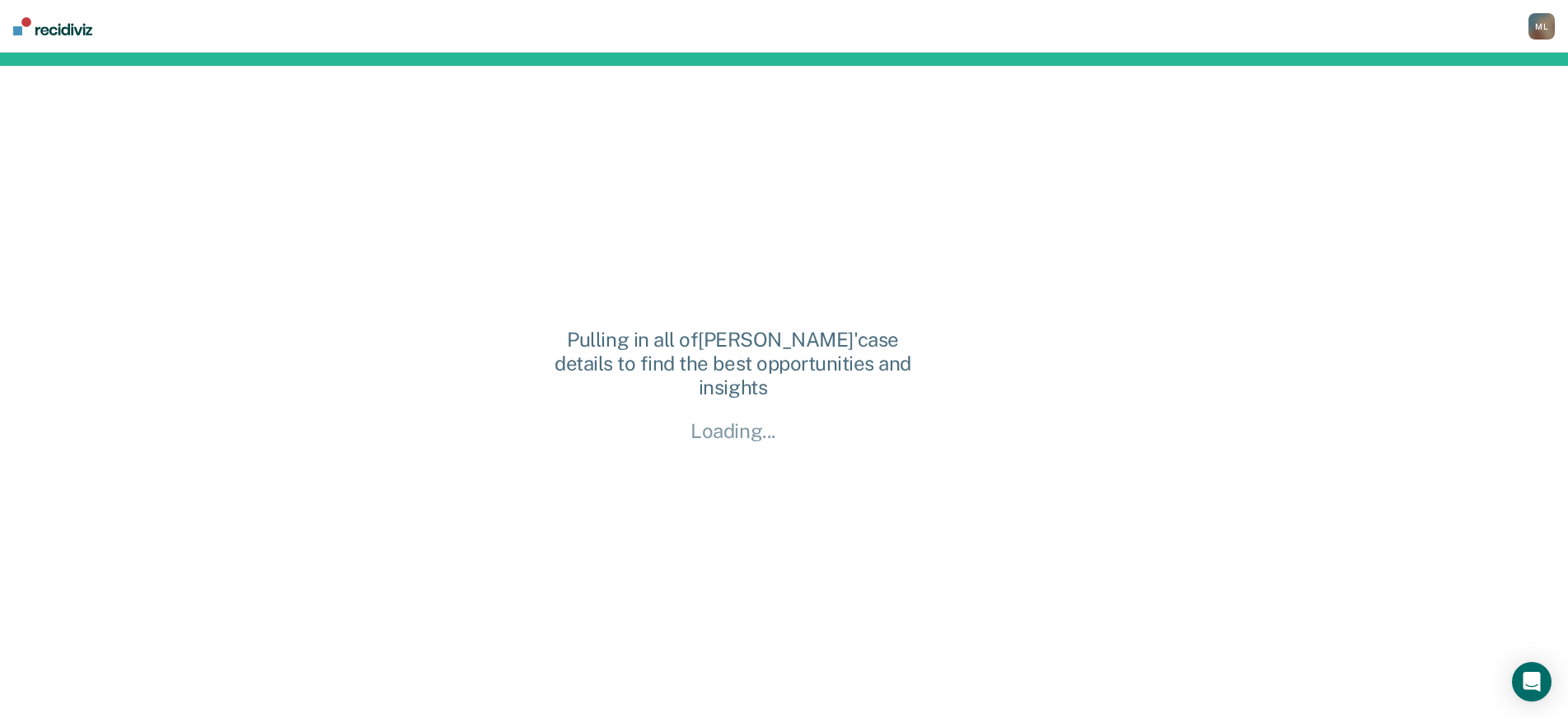
scroll to position [0, 0]
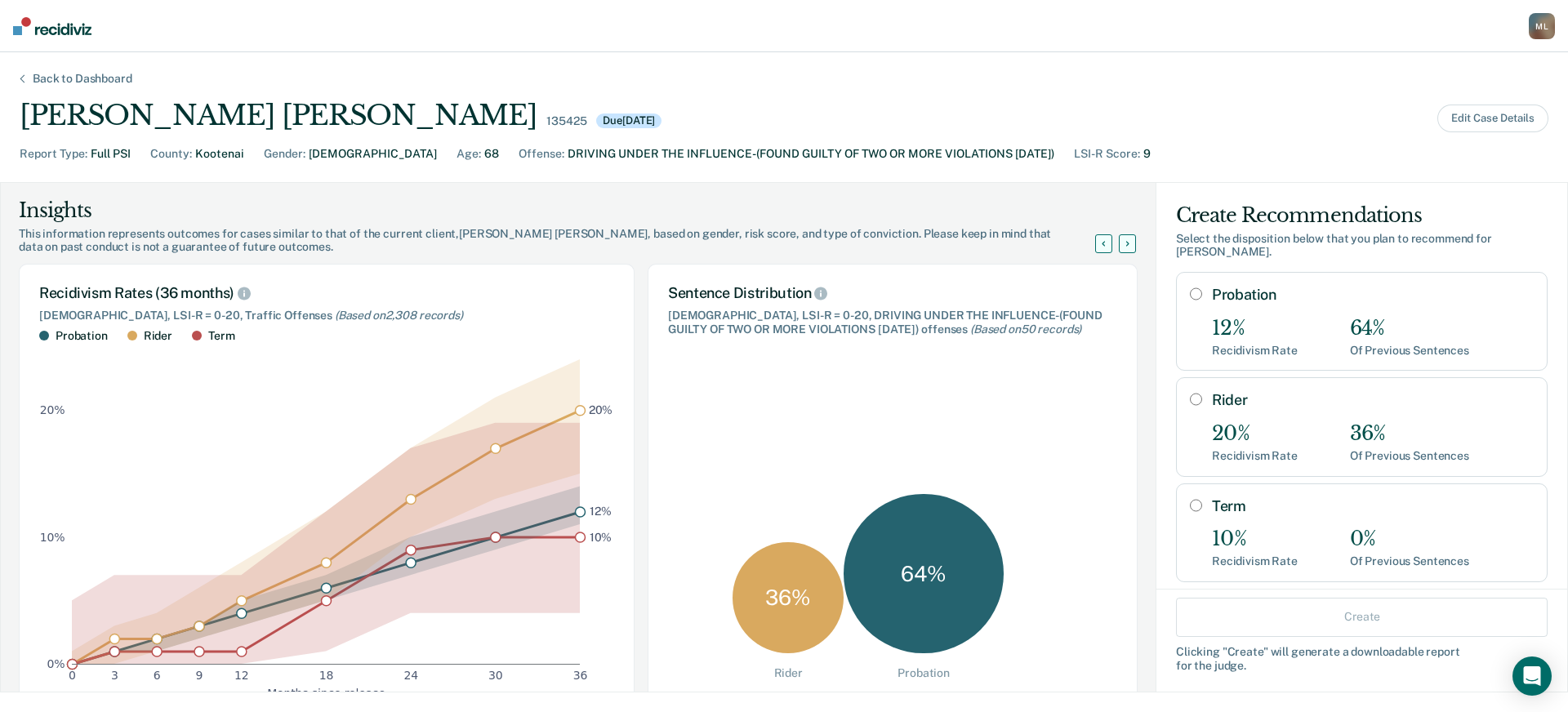
click at [1190, 288] on input "Probation" at bounding box center [1196, 294] width 12 height 13
radio input "true"
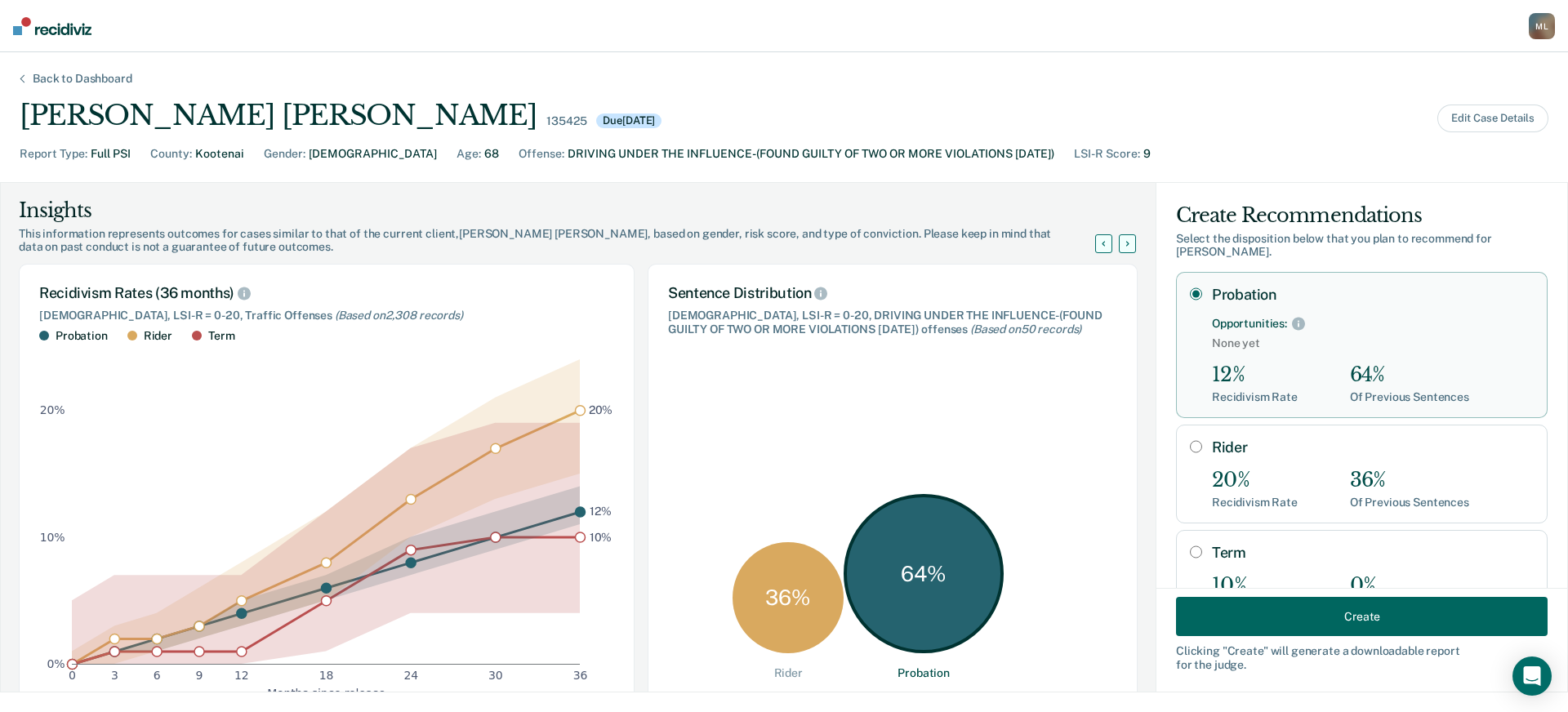
click at [1292, 621] on button "Create" at bounding box center [1361, 616] width 371 height 39
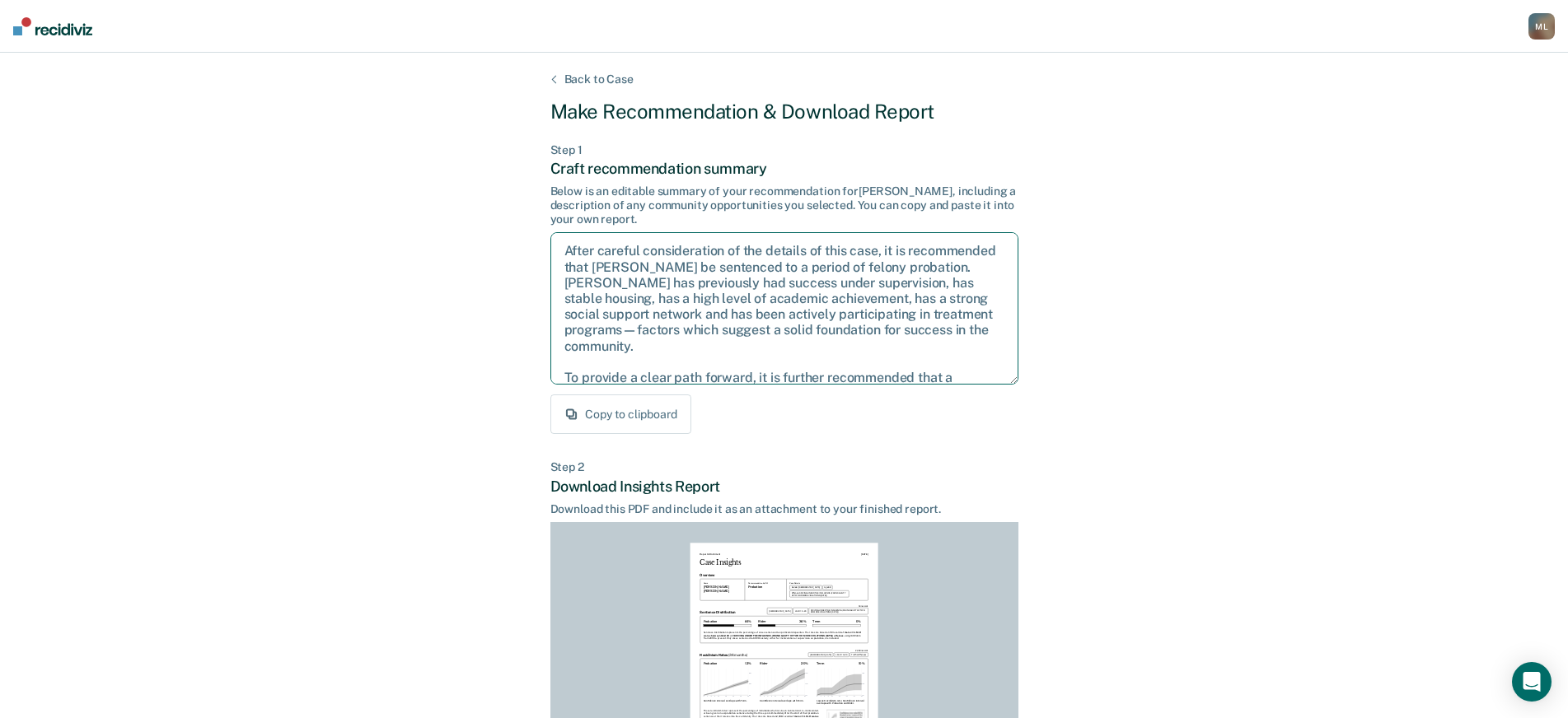
scroll to position [90, 0]
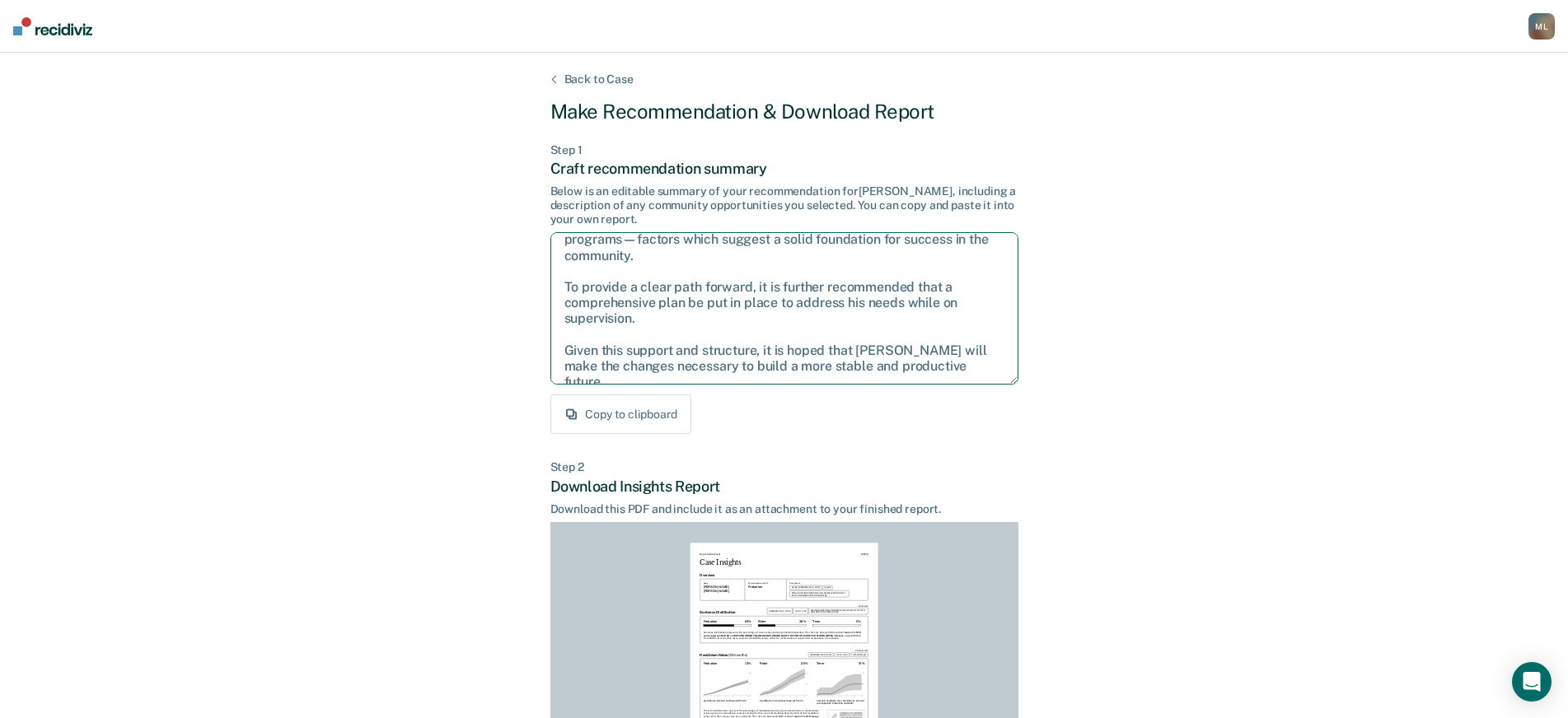
drag, startPoint x: 567, startPoint y: 252, endPoint x: 1090, endPoint y: 431, distance: 552.8
click at [1090, 431] on div "Back to Case Make Recommendation & Download Report Step 1 Craft recommendation …" at bounding box center [784, 495] width 1568 height 886
click at [746, 321] on textarea "After careful consideration of the details of this case, it is recommended that…" at bounding box center [784, 309] width 468 height 153
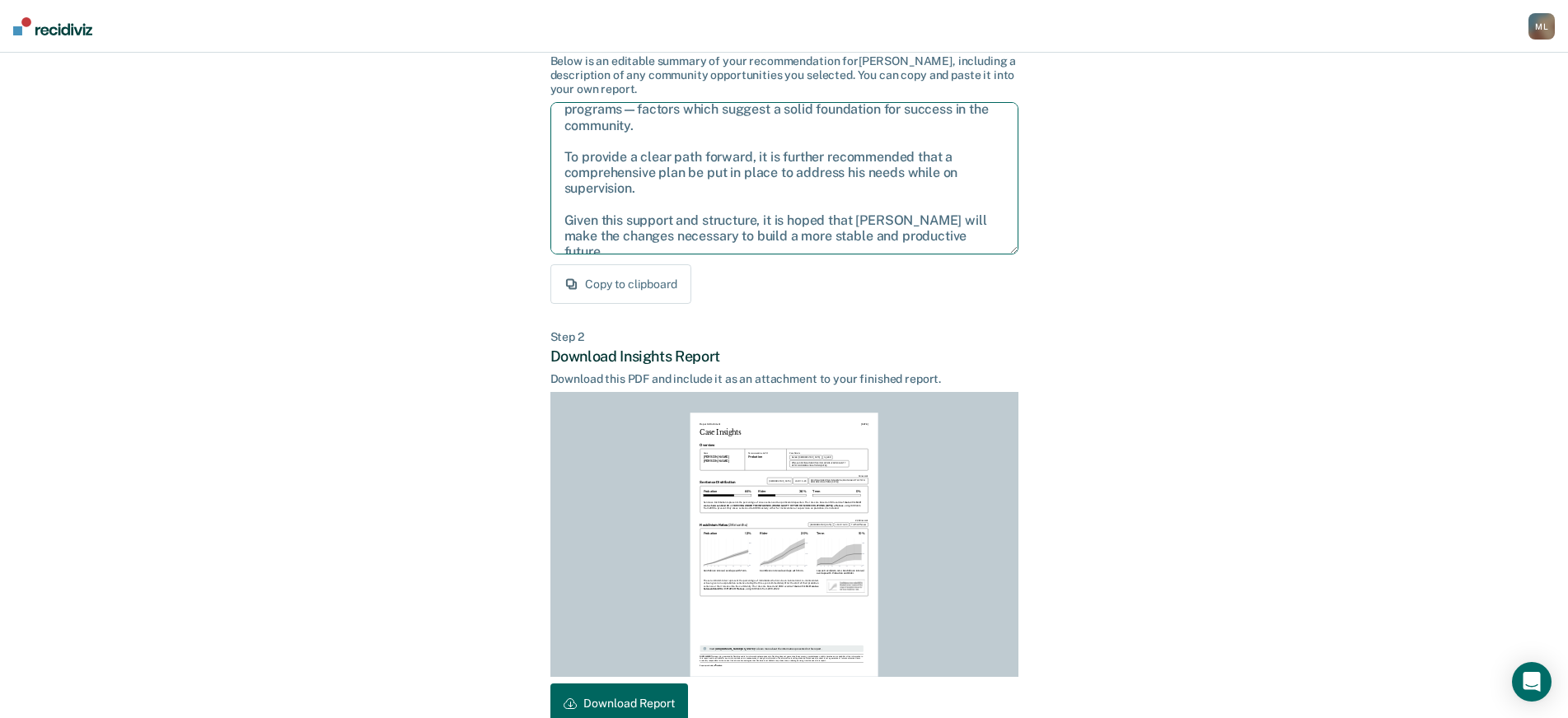
scroll to position [221, 0]
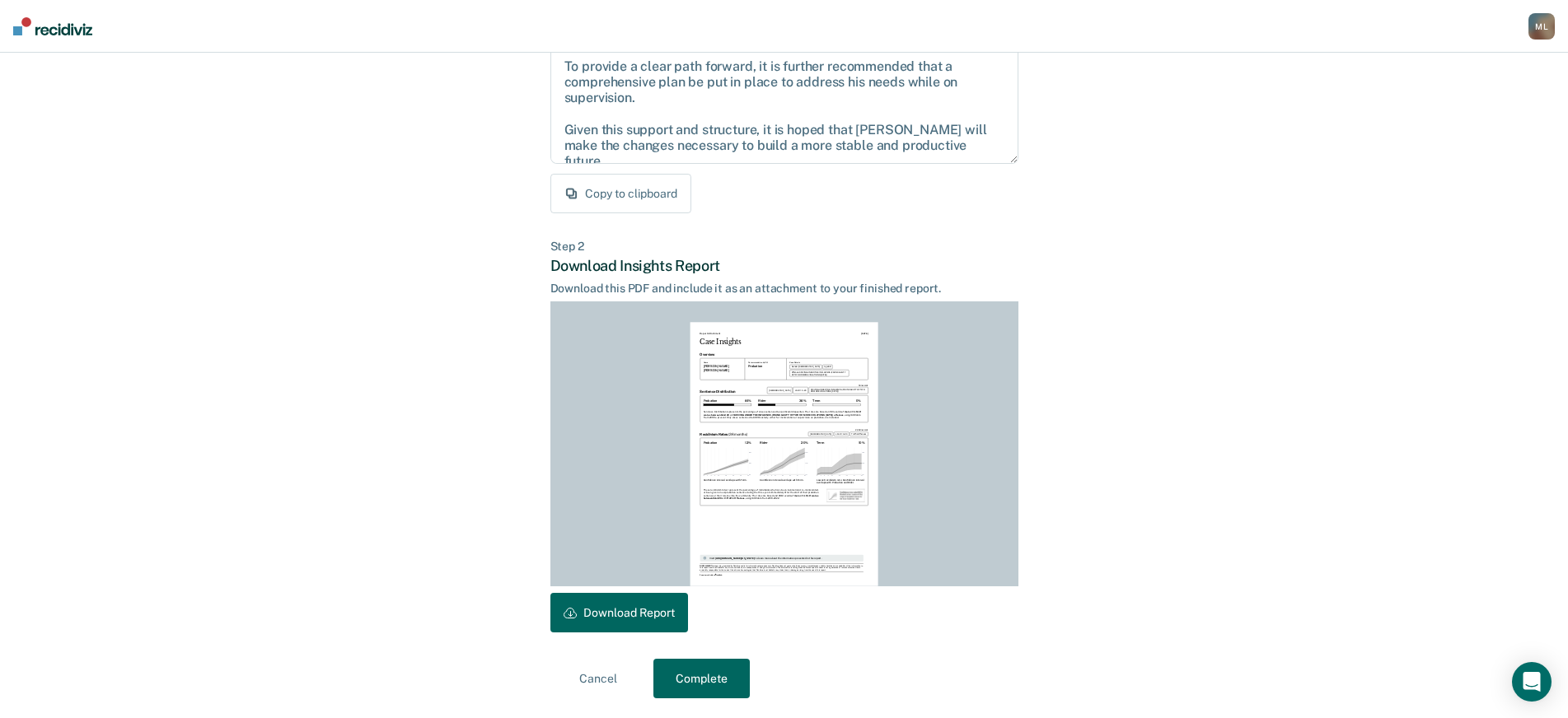
click at [624, 601] on button "Download Report" at bounding box center [618, 612] width 138 height 39
click at [713, 682] on button "Complete" at bounding box center [702, 678] width 96 height 39
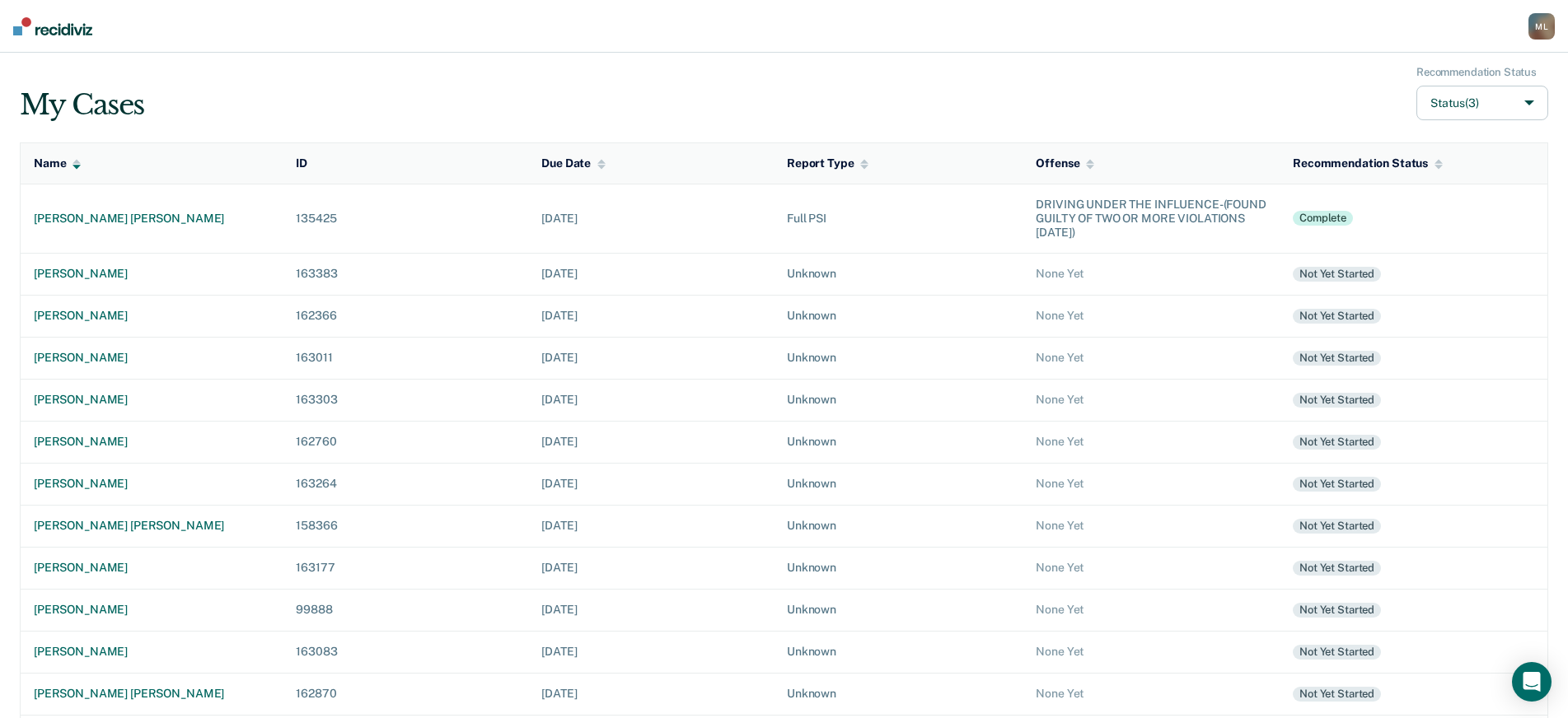
click at [1546, 32] on div "M L" at bounding box center [1541, 26] width 26 height 26
click at [1429, 107] on link "Log Out" at bounding box center [1472, 107] width 138 height 14
